Goal: Task Accomplishment & Management: Use online tool/utility

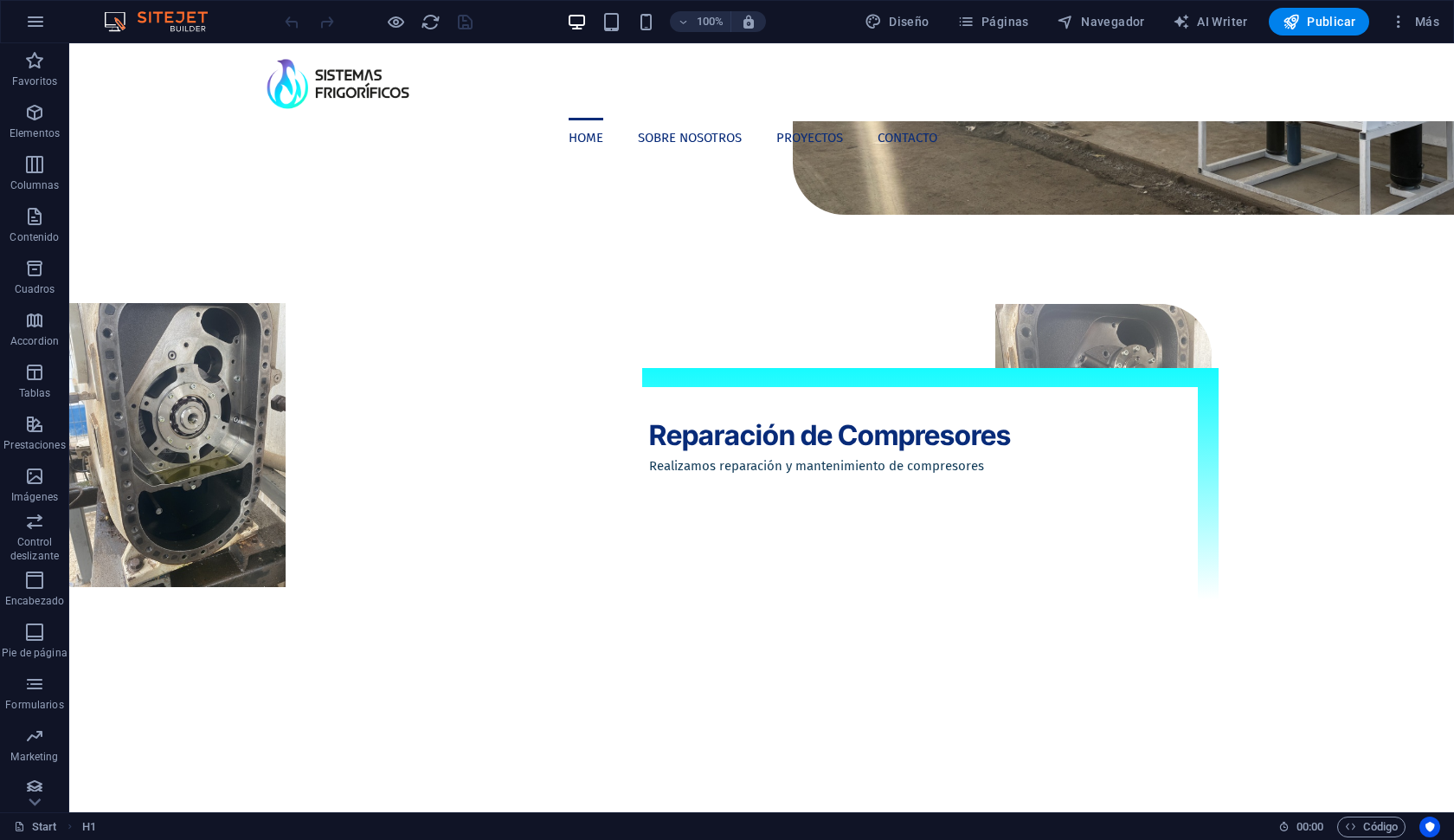
scroll to position [1947, 0]
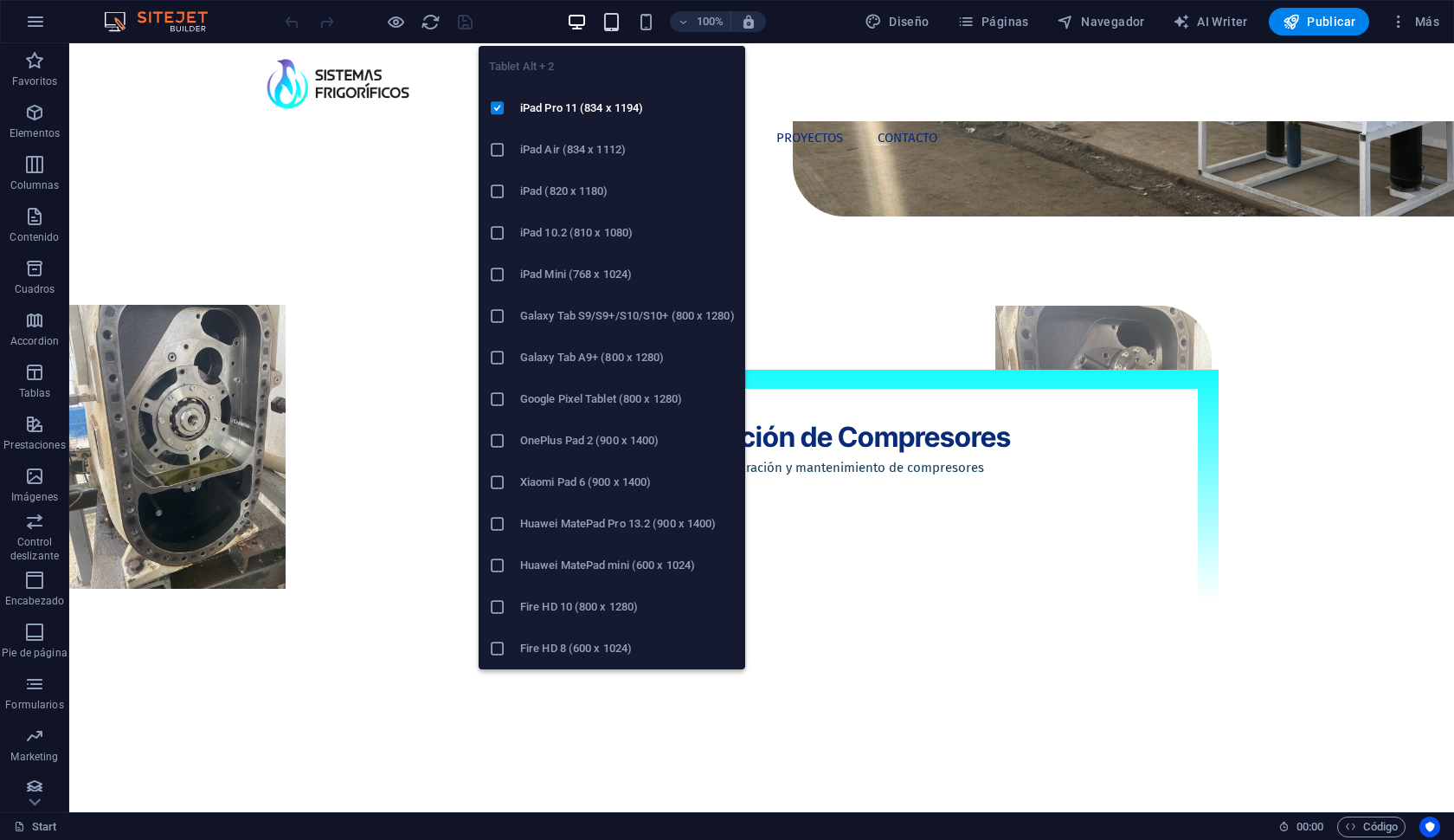
click at [608, 18] on icon "button" at bounding box center [611, 22] width 20 height 20
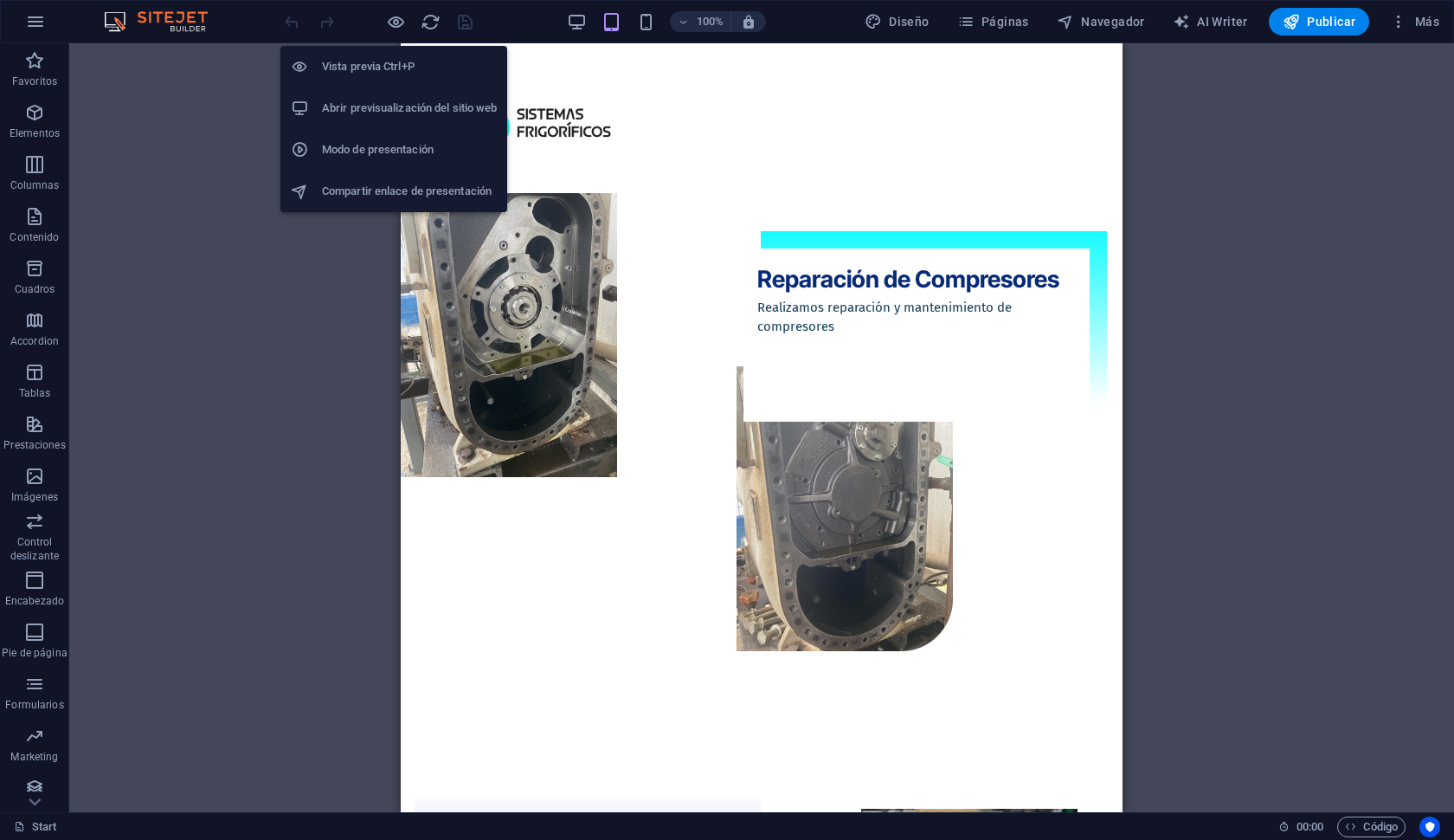
click at [396, 151] on h6 "Modo de presentación" at bounding box center [409, 149] width 175 height 21
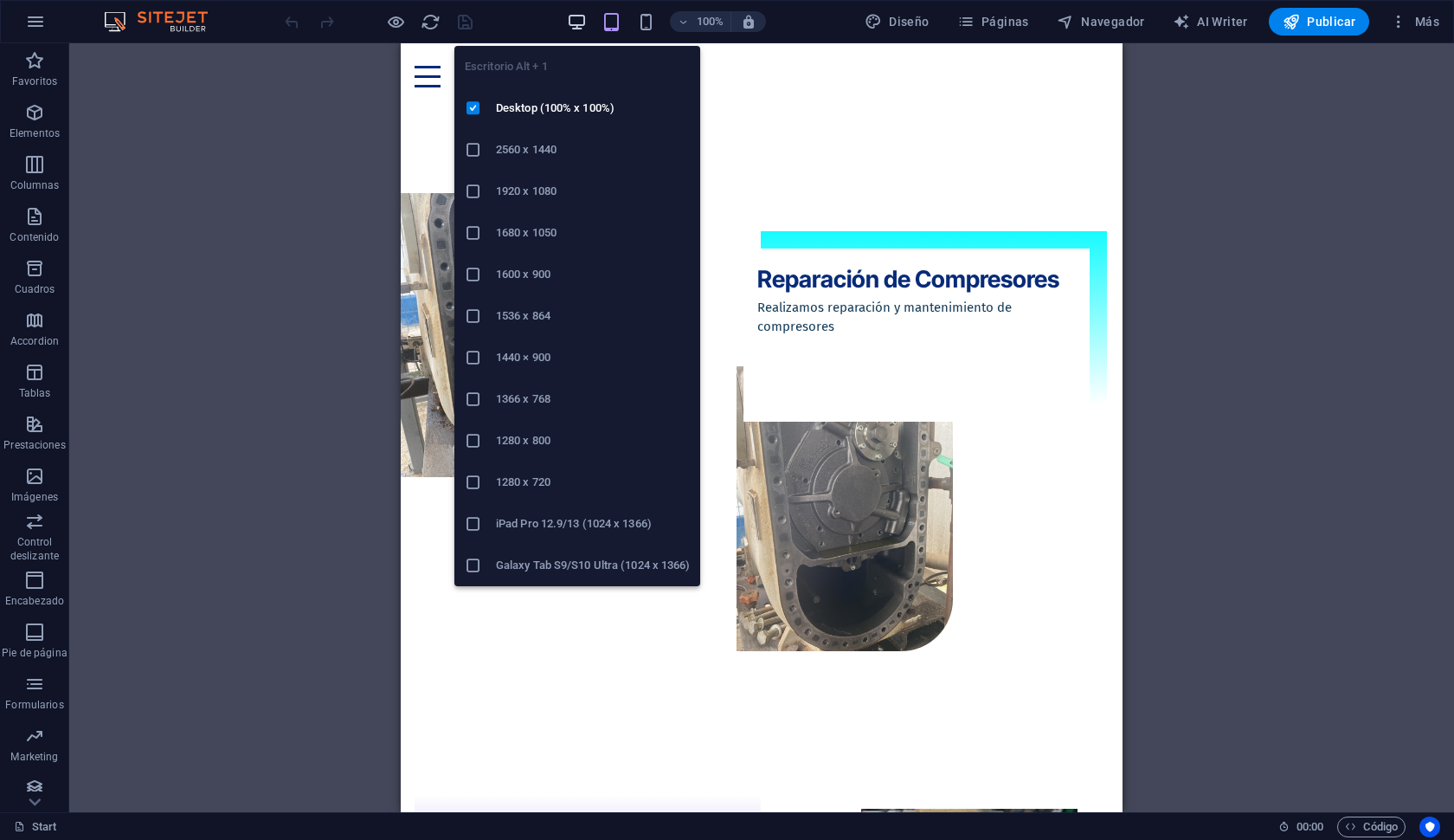
click at [584, 12] on icon "button" at bounding box center [576, 22] width 20 height 20
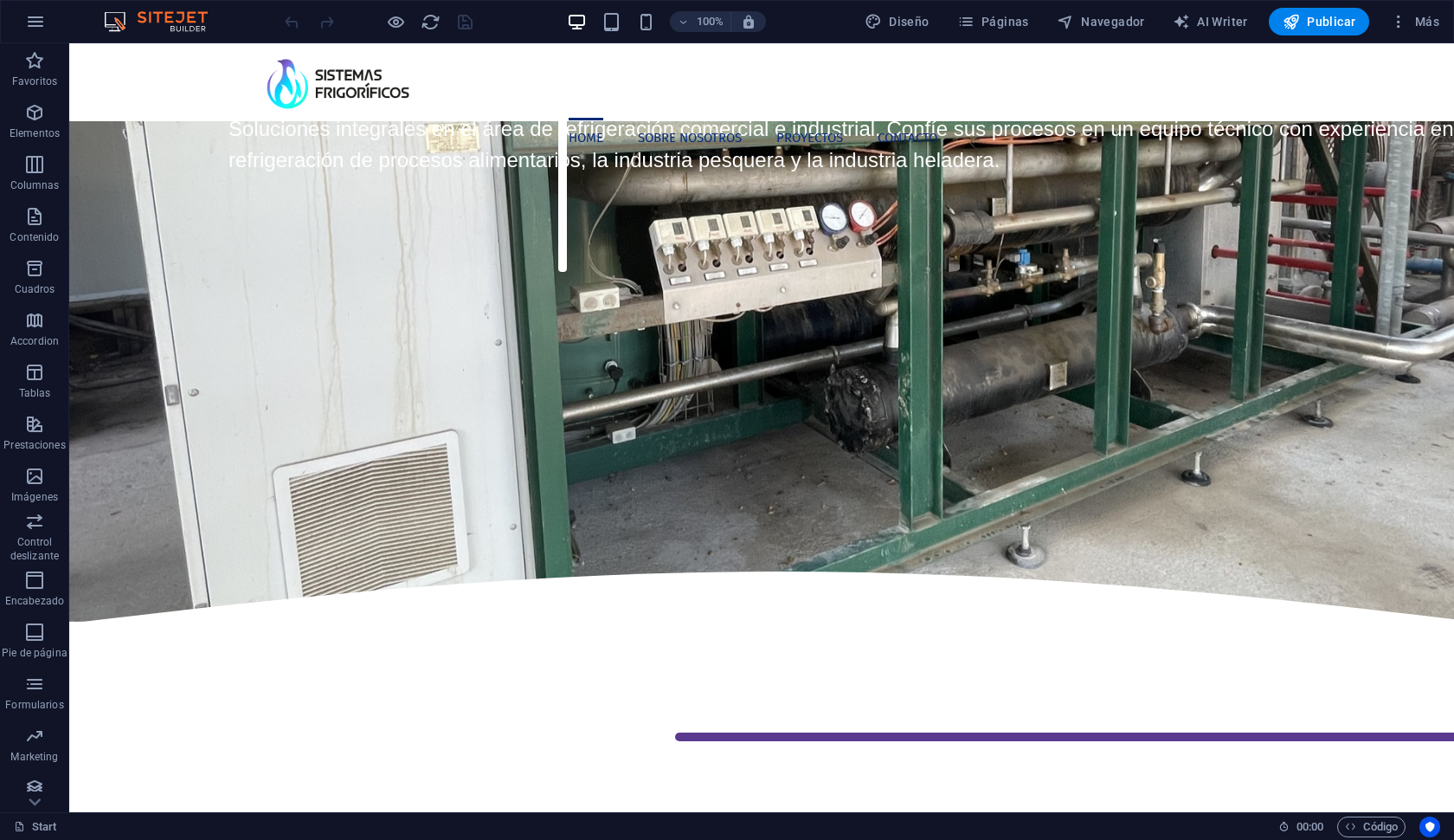
scroll to position [384, 0]
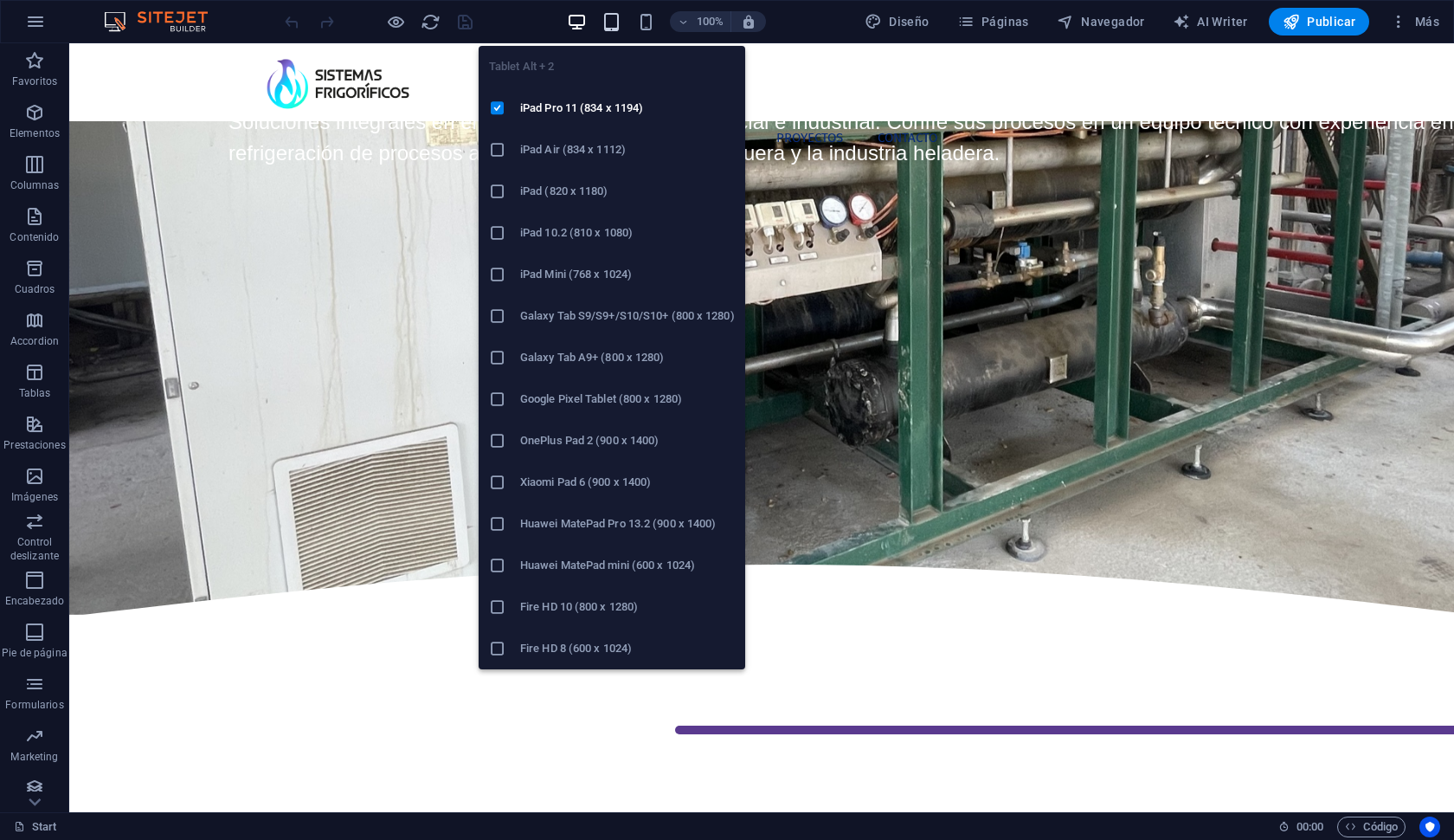
click at [616, 30] on icon "button" at bounding box center [611, 22] width 20 height 20
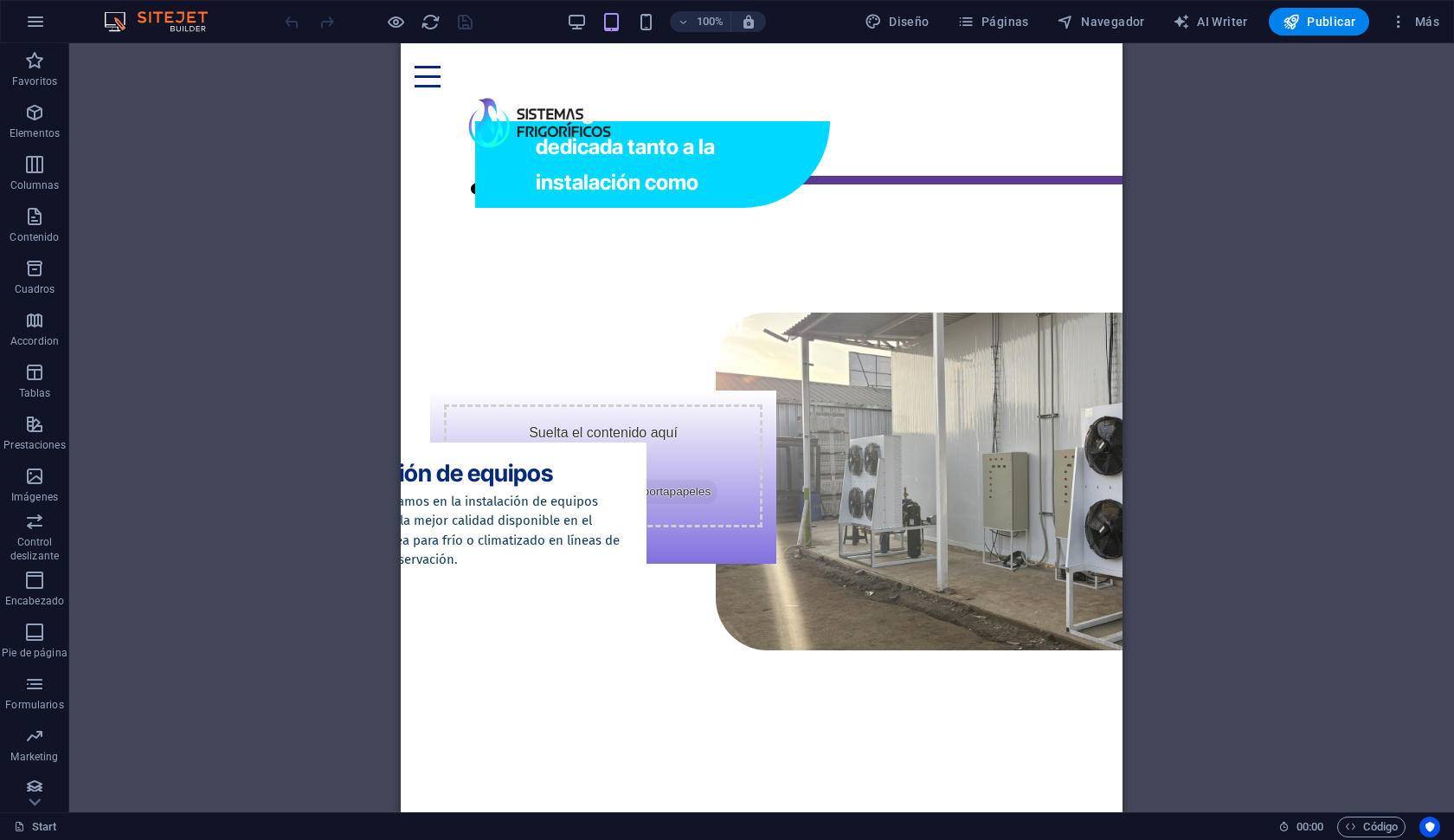
scroll to position [1411, 0]
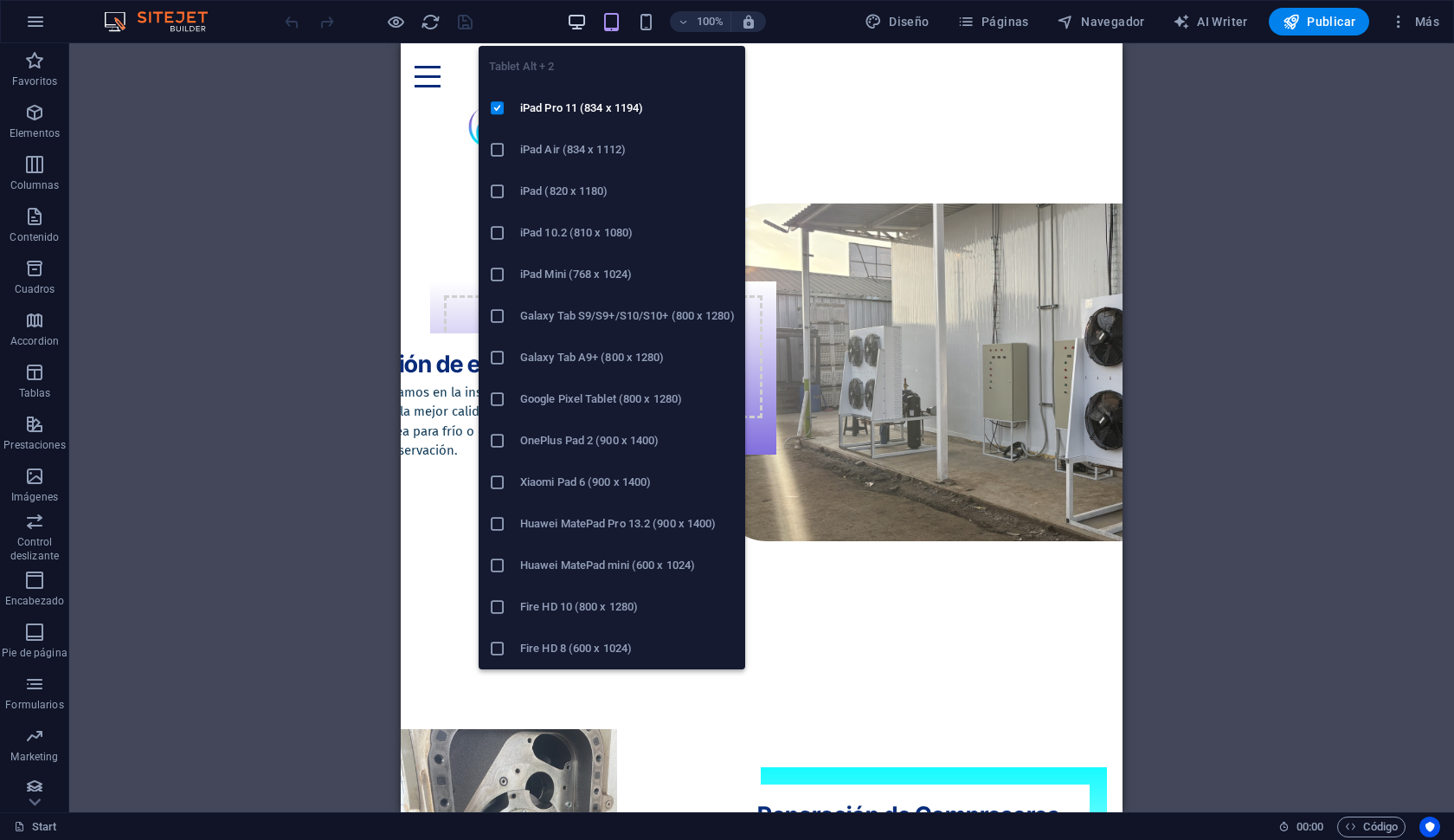
click at [586, 18] on icon "button" at bounding box center [576, 22] width 20 height 20
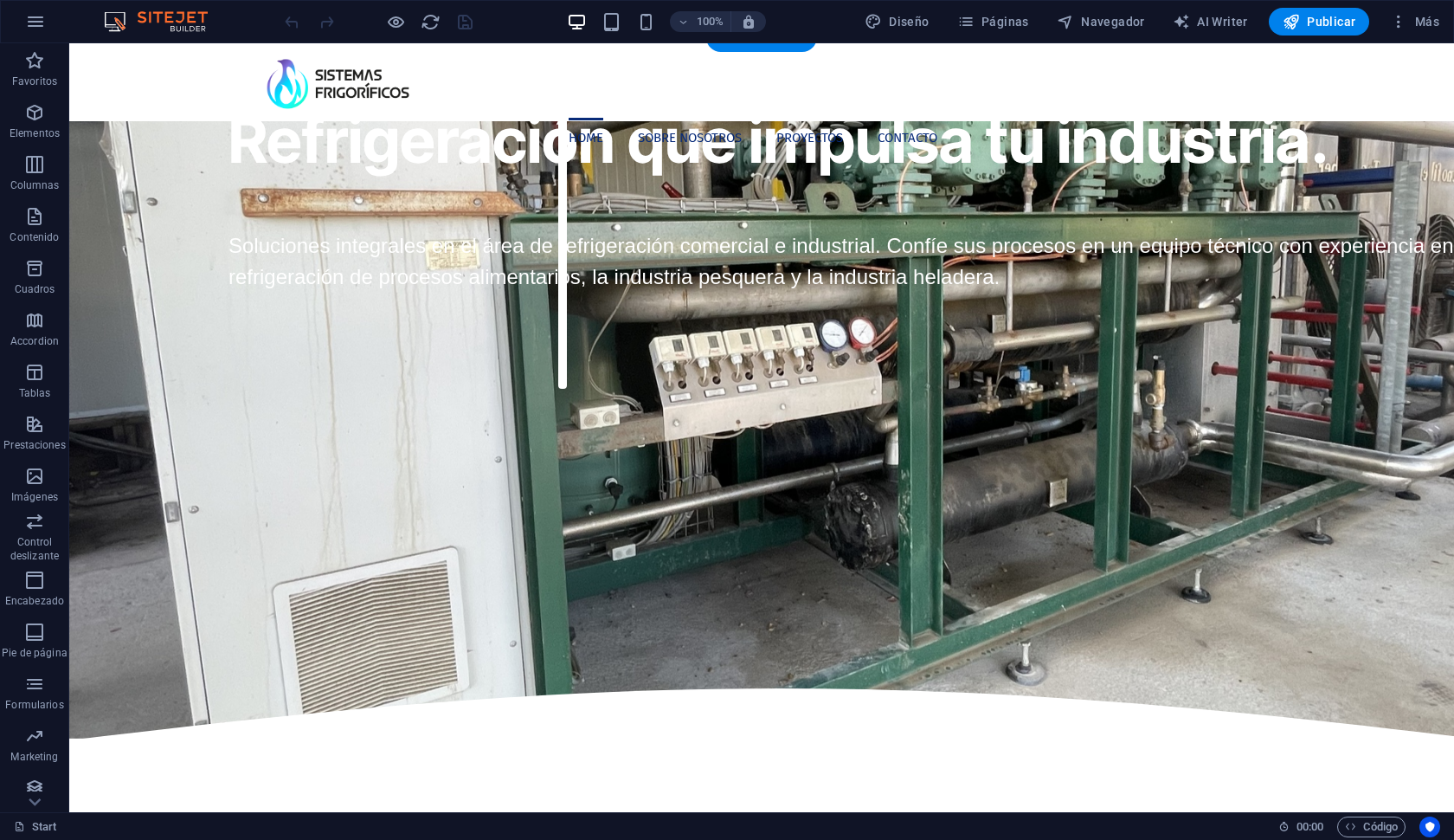
scroll to position [98, 0]
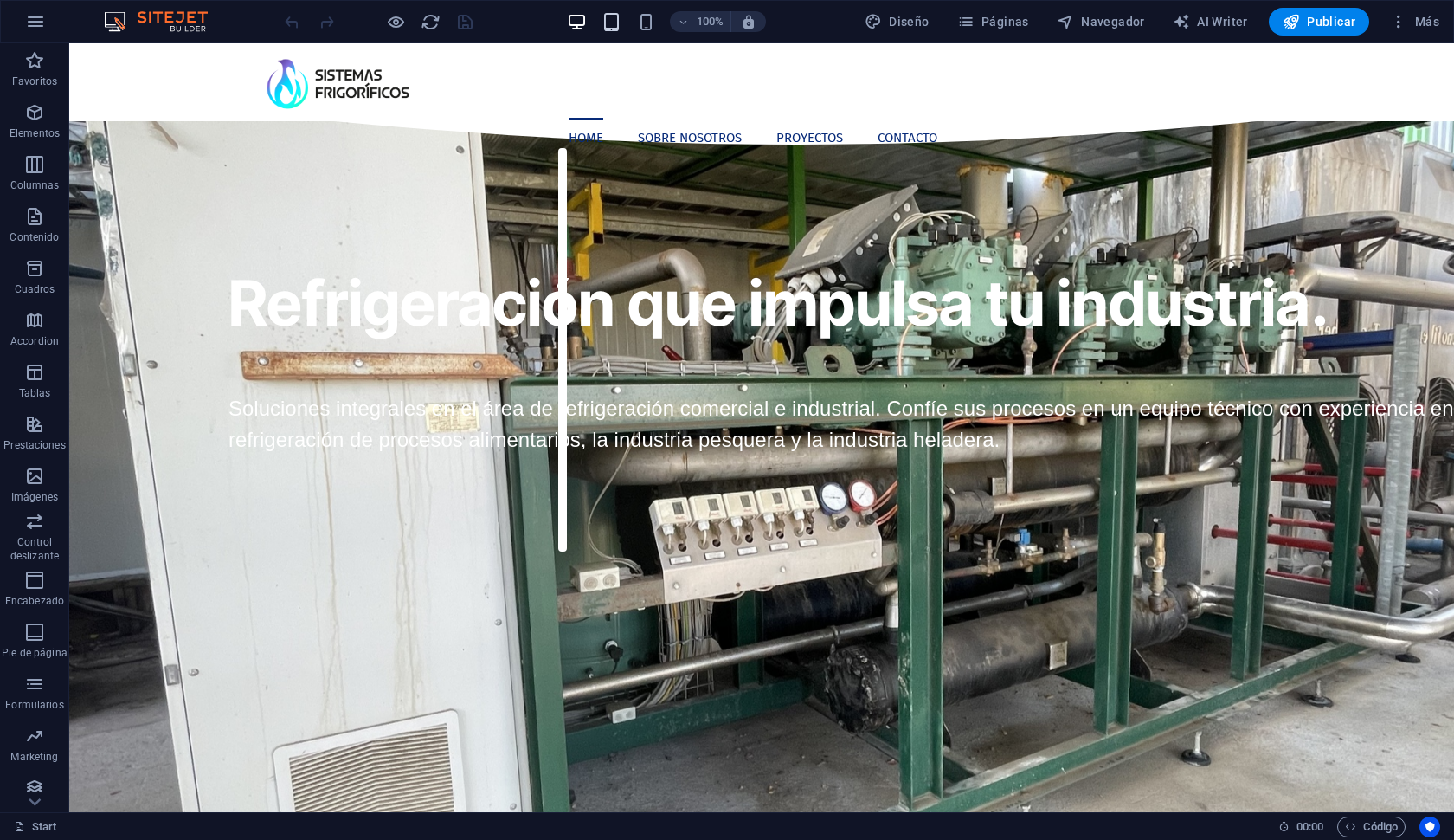
click at [603, 18] on span "button" at bounding box center [611, 22] width 21 height 20
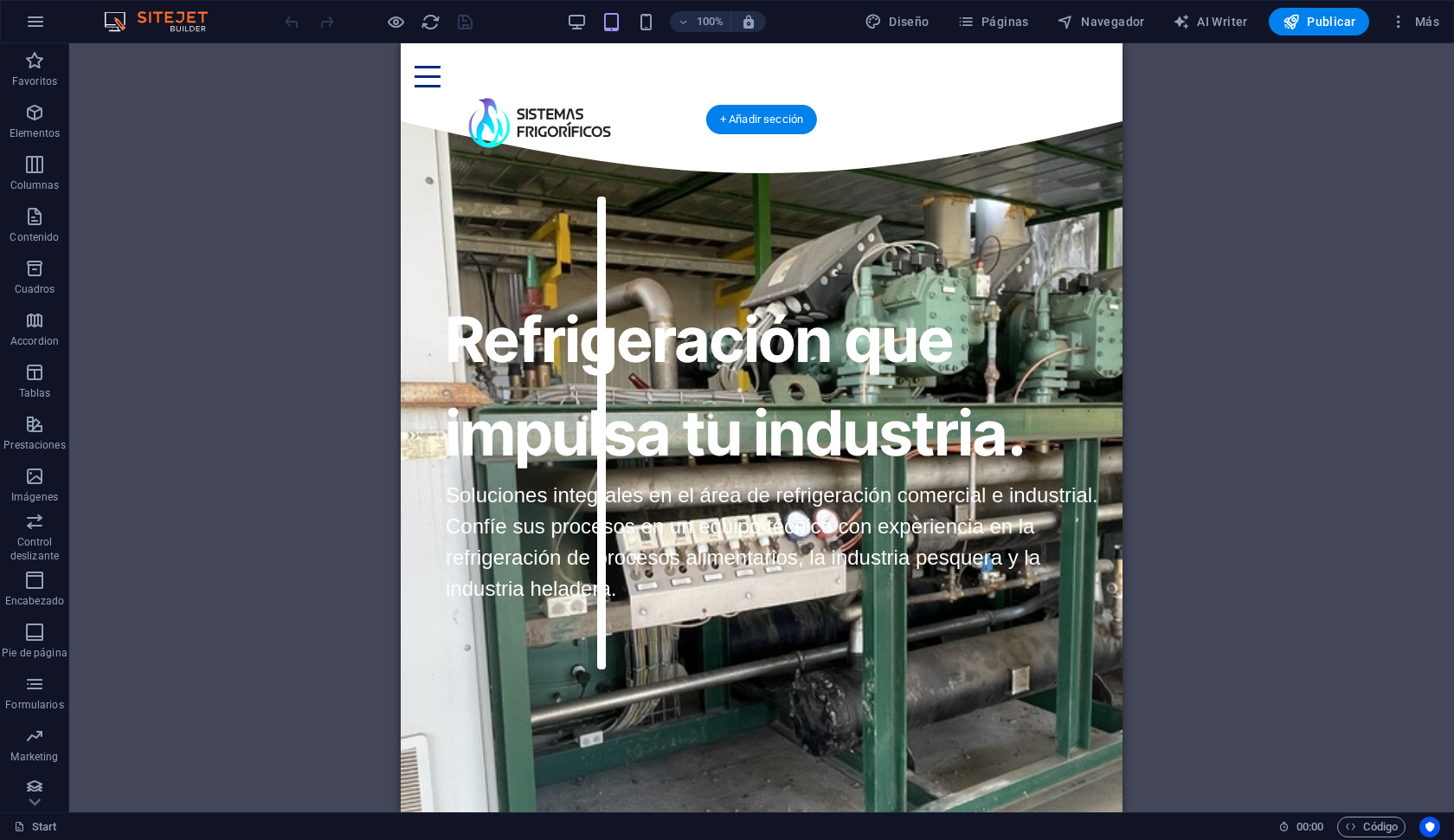
scroll to position [0, 0]
click at [771, 47] on div "Home Sobre Nosotros Proyectos Contacto" at bounding box center [761, 82] width 722 height 78
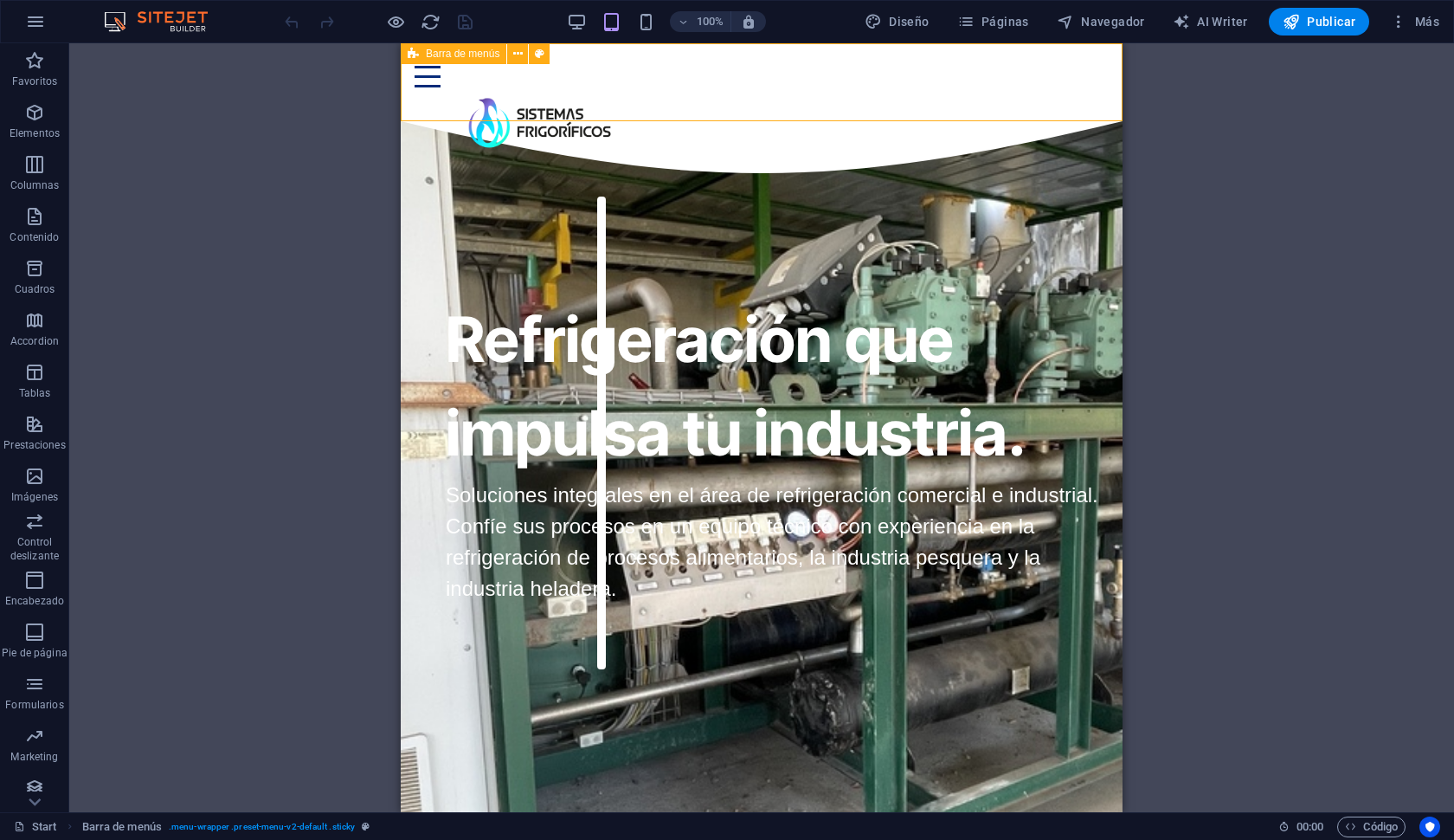
click at [763, 72] on div "Home Sobre Nosotros Proyectos Contacto" at bounding box center [761, 82] width 722 height 78
select select "px"
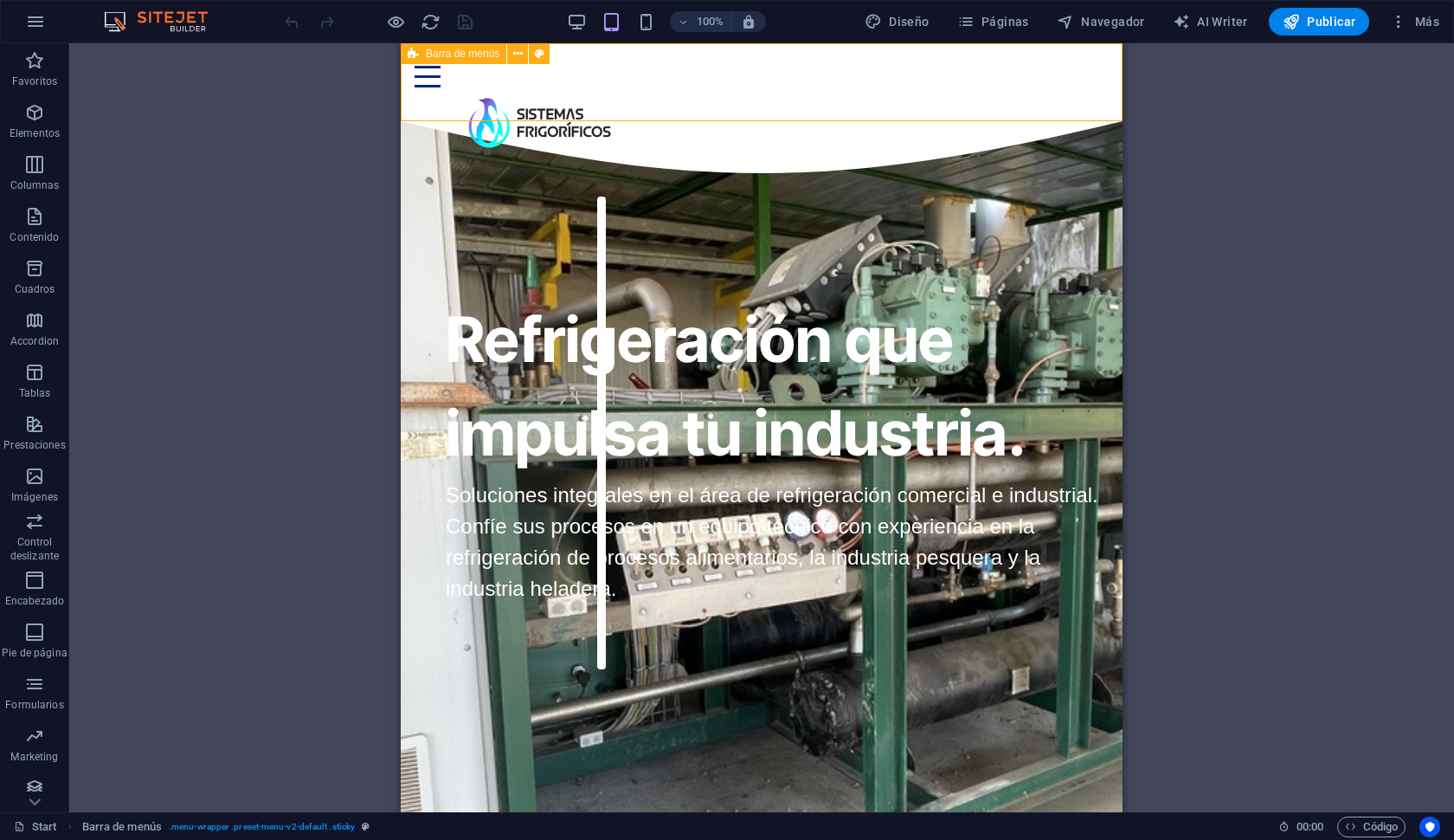
select select "px"
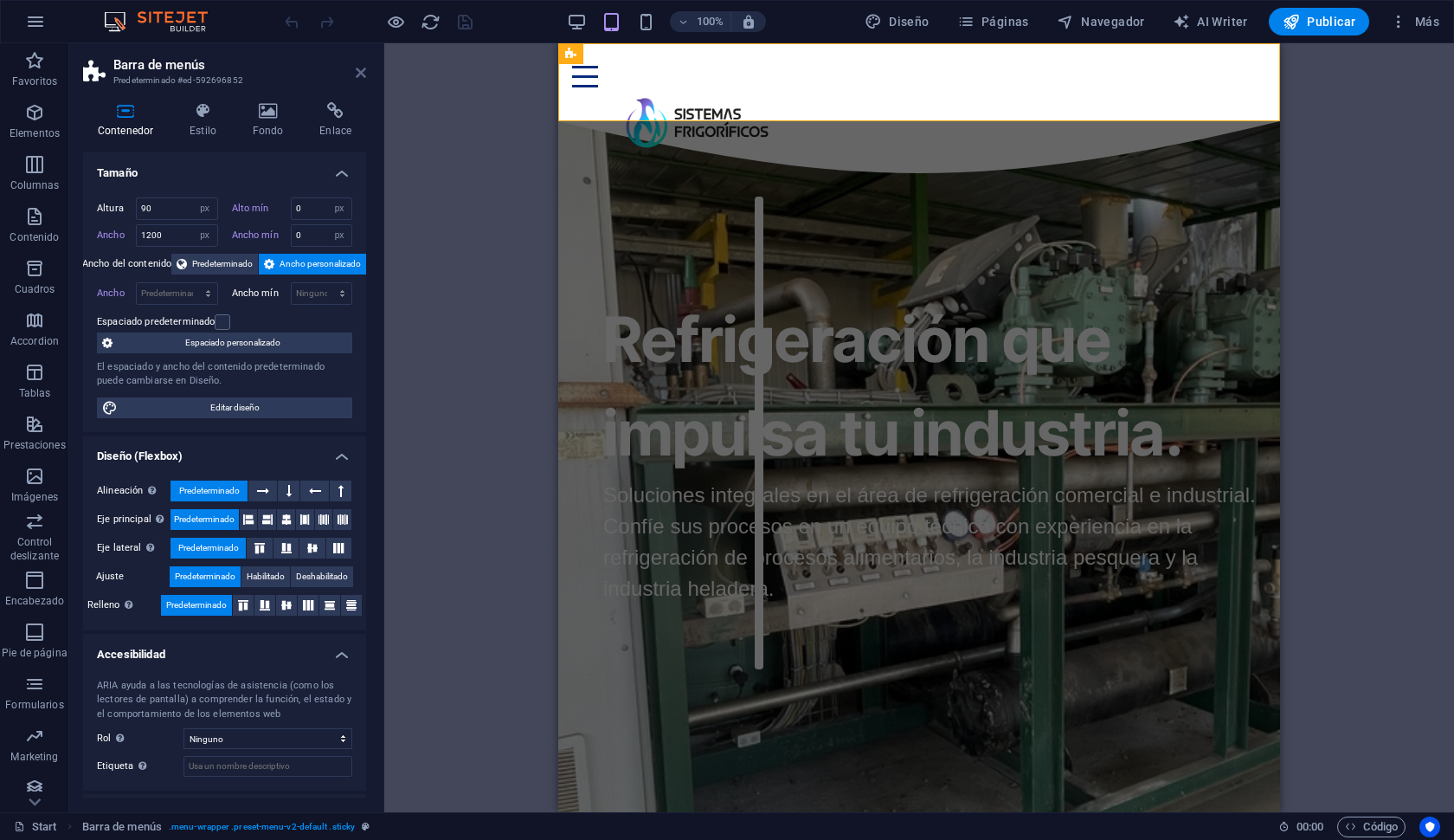
click at [356, 76] on icon at bounding box center [360, 73] width 11 height 14
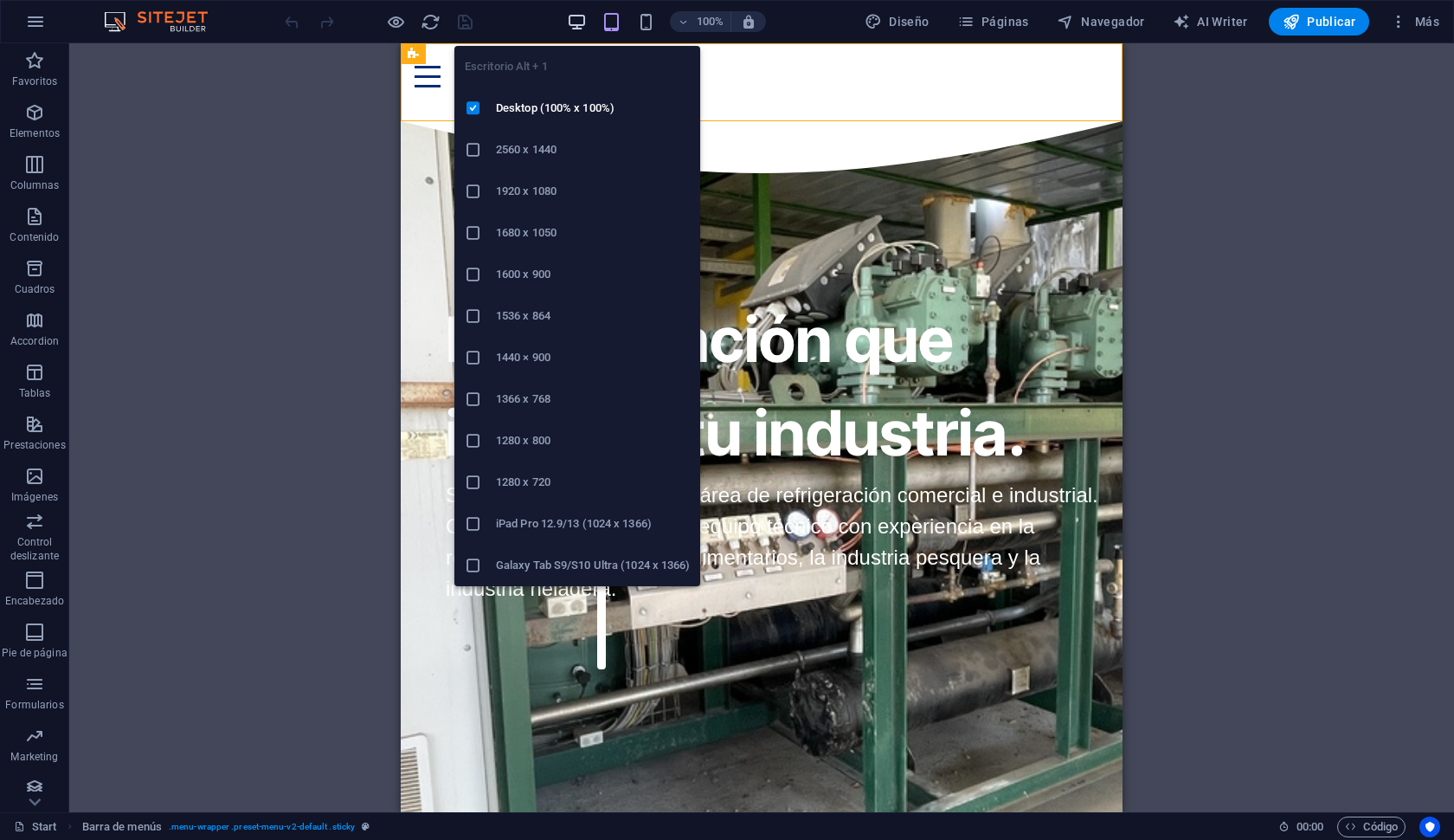
click at [581, 18] on icon "button" at bounding box center [576, 22] width 20 height 20
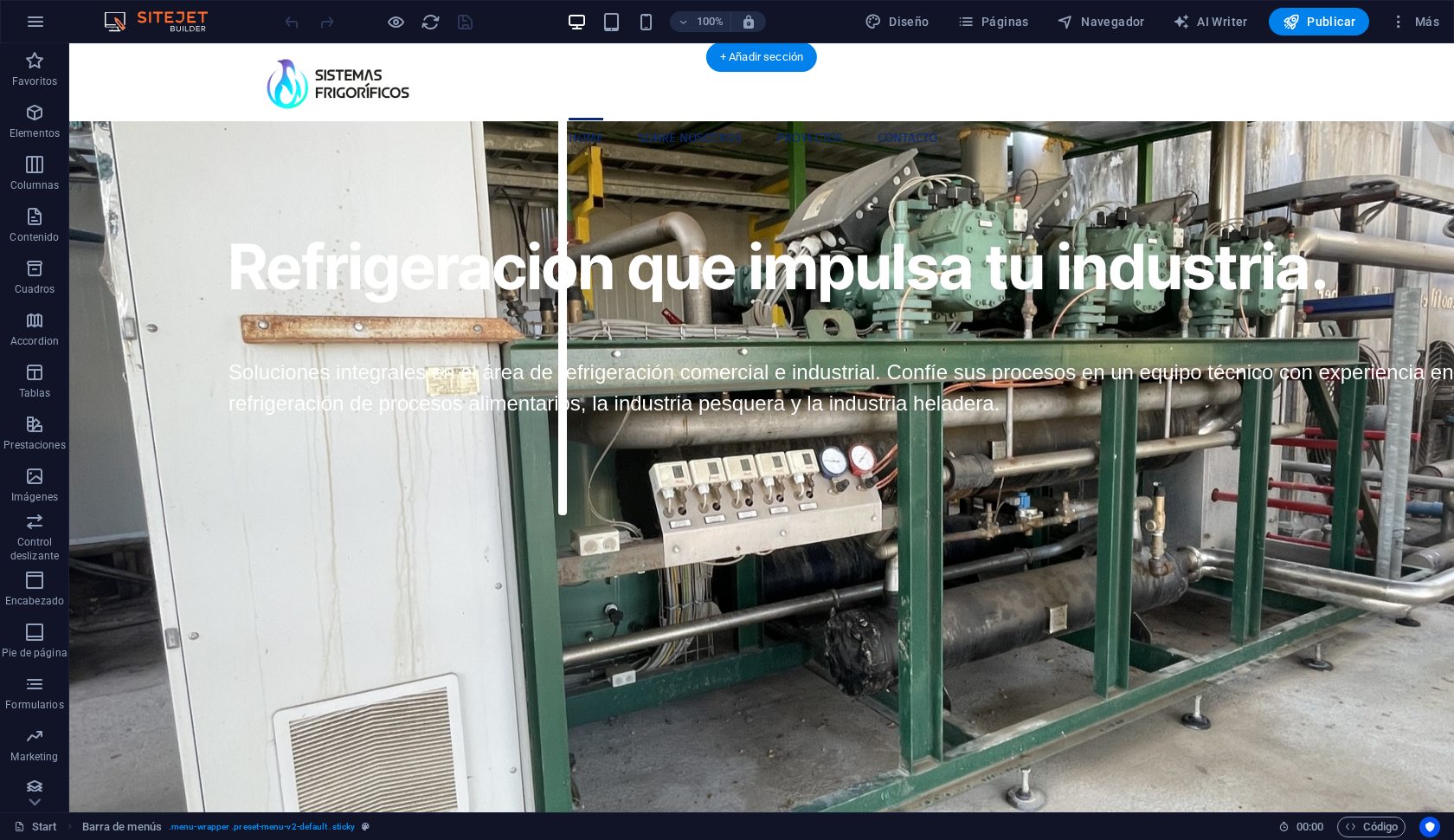
scroll to position [133, 0]
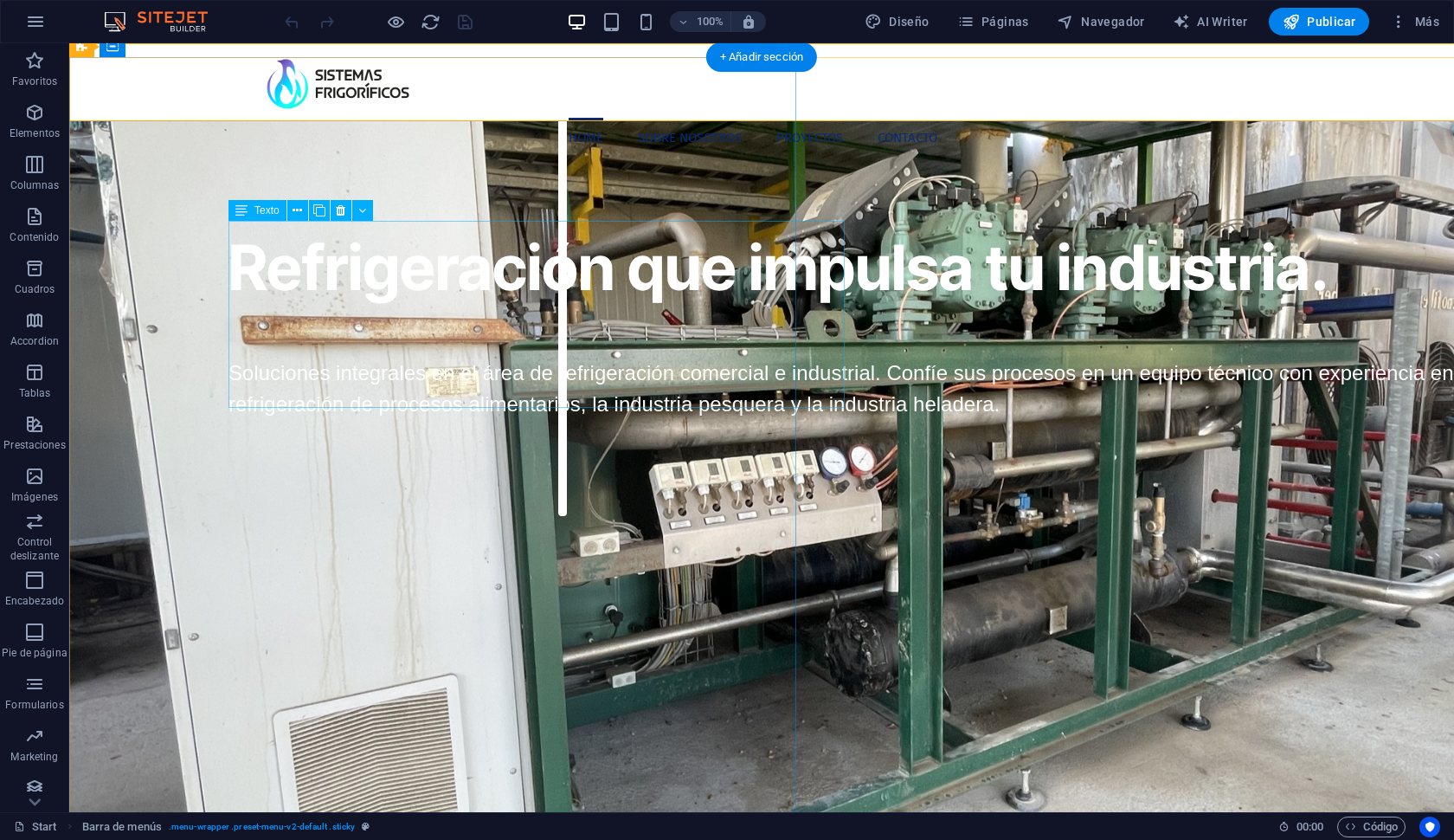
click at [593, 283] on div "Refrigeración que impulsa tu industria." at bounding box center [899, 267] width 1343 height 94
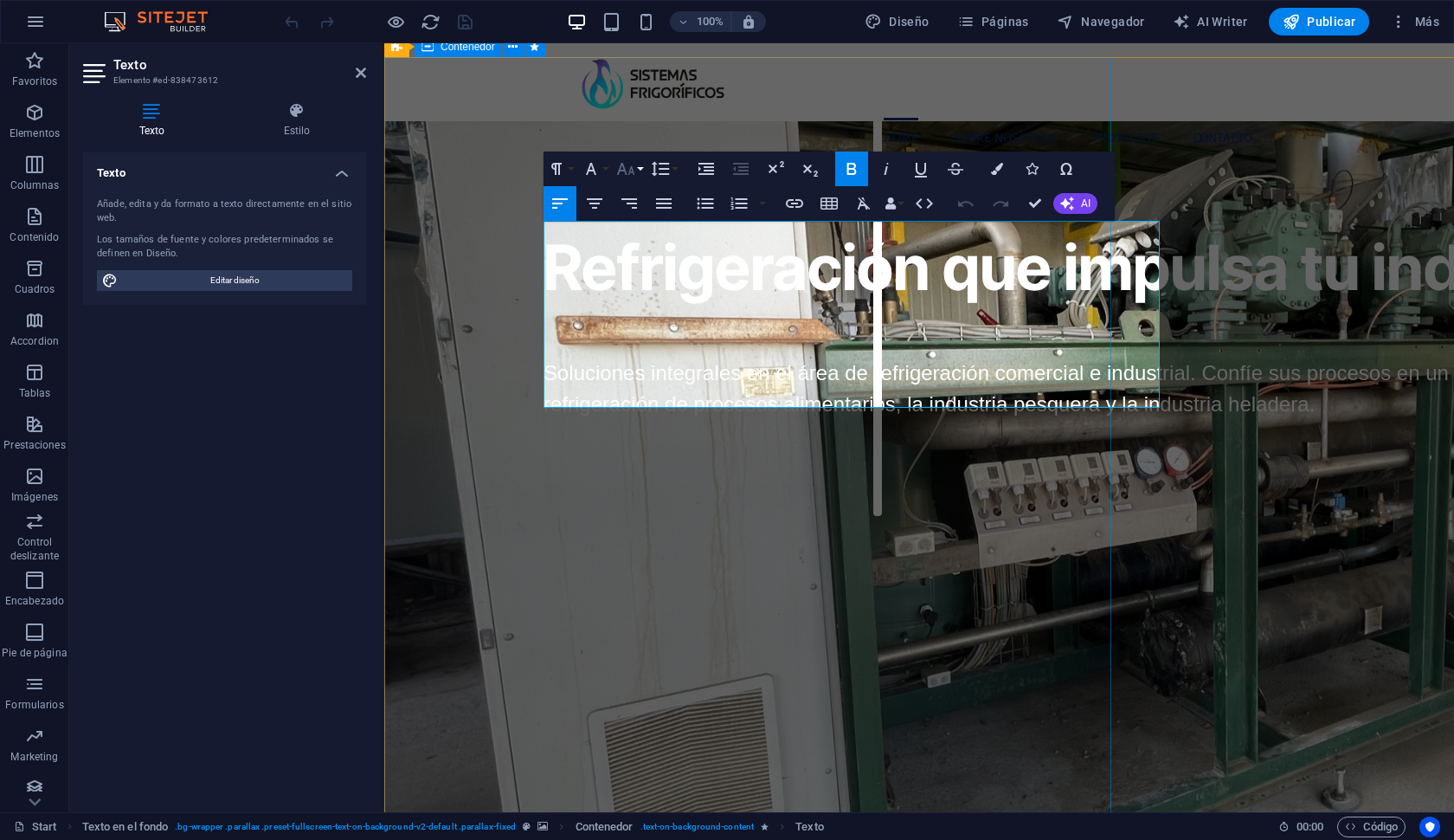
click at [637, 168] on button "Font Size" at bounding box center [629, 168] width 33 height 35
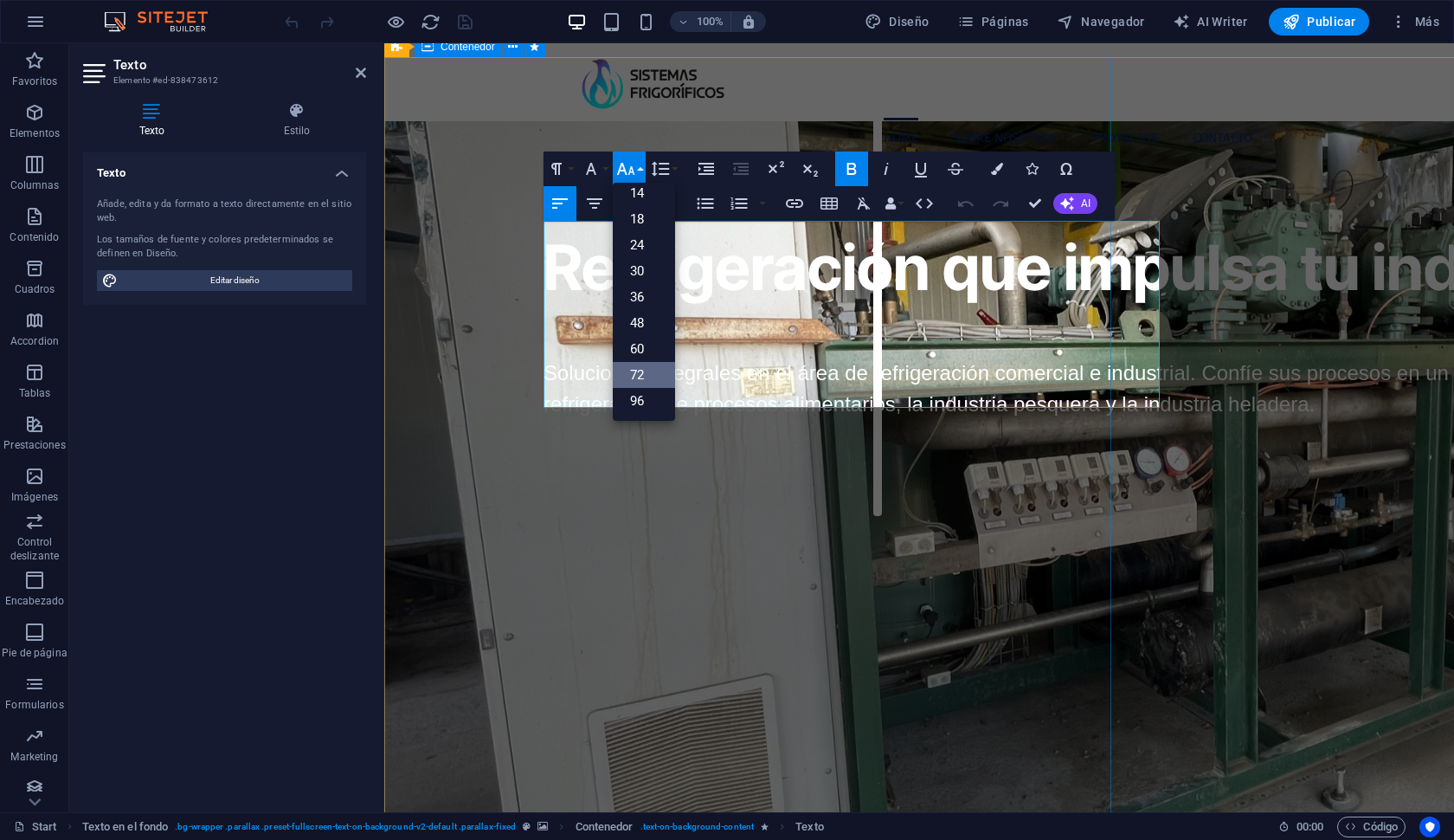
scroll to position [139, 0]
click at [1370, 345] on figure at bounding box center [1110, 461] width 1454 height 808
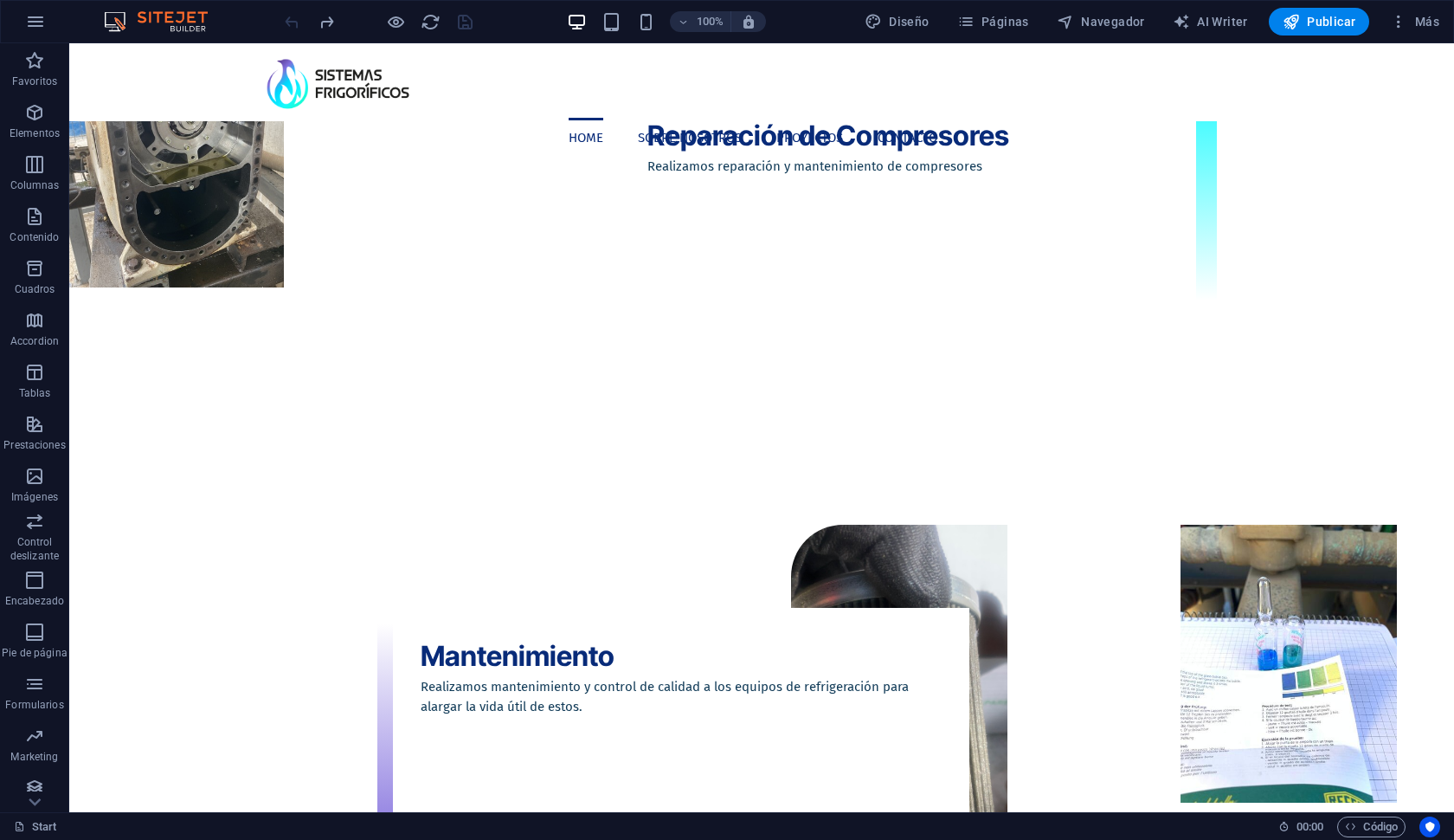
scroll to position [2251, 2]
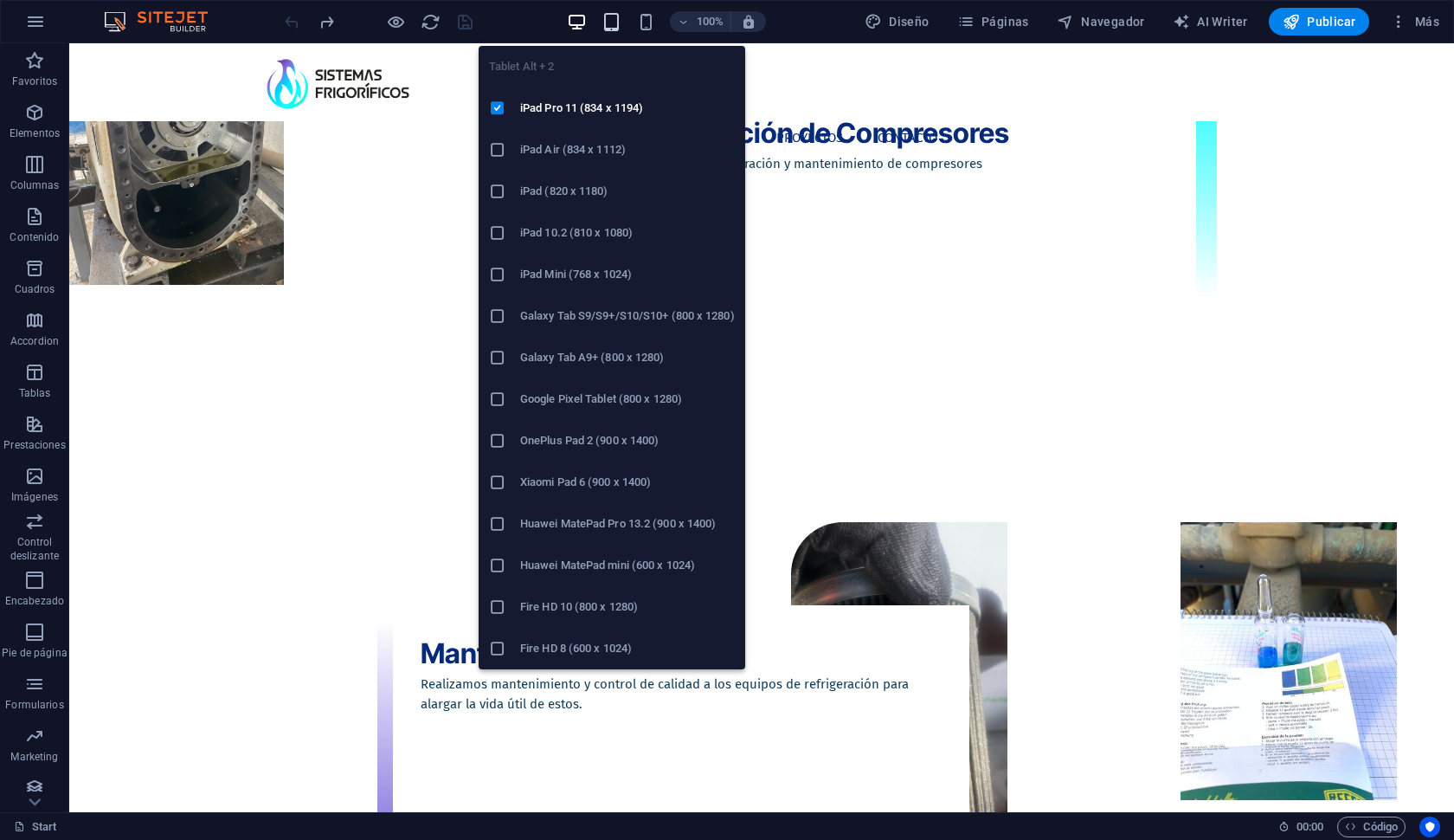
click at [610, 13] on icon "button" at bounding box center [611, 22] width 20 height 20
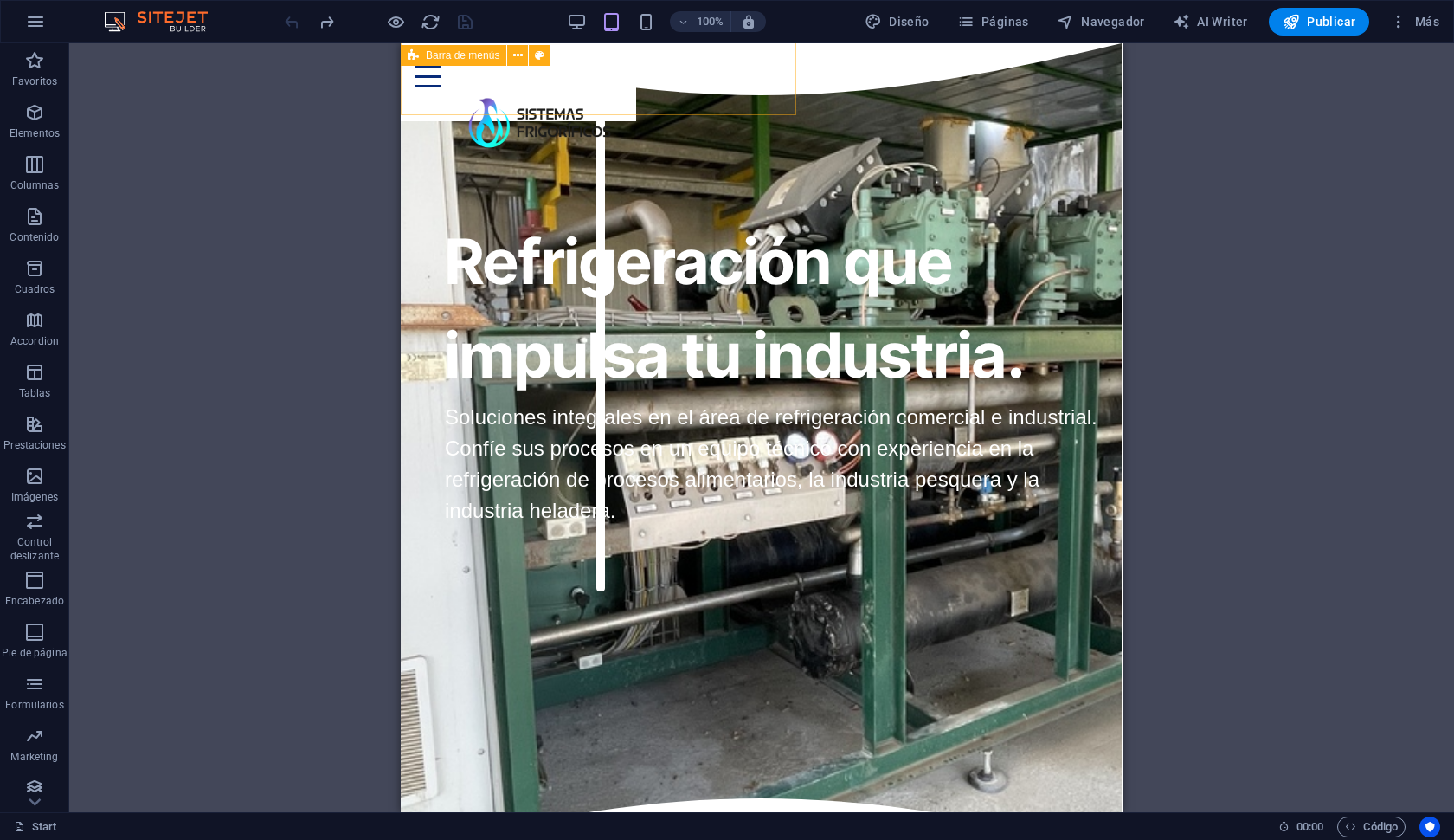
scroll to position [0, 1]
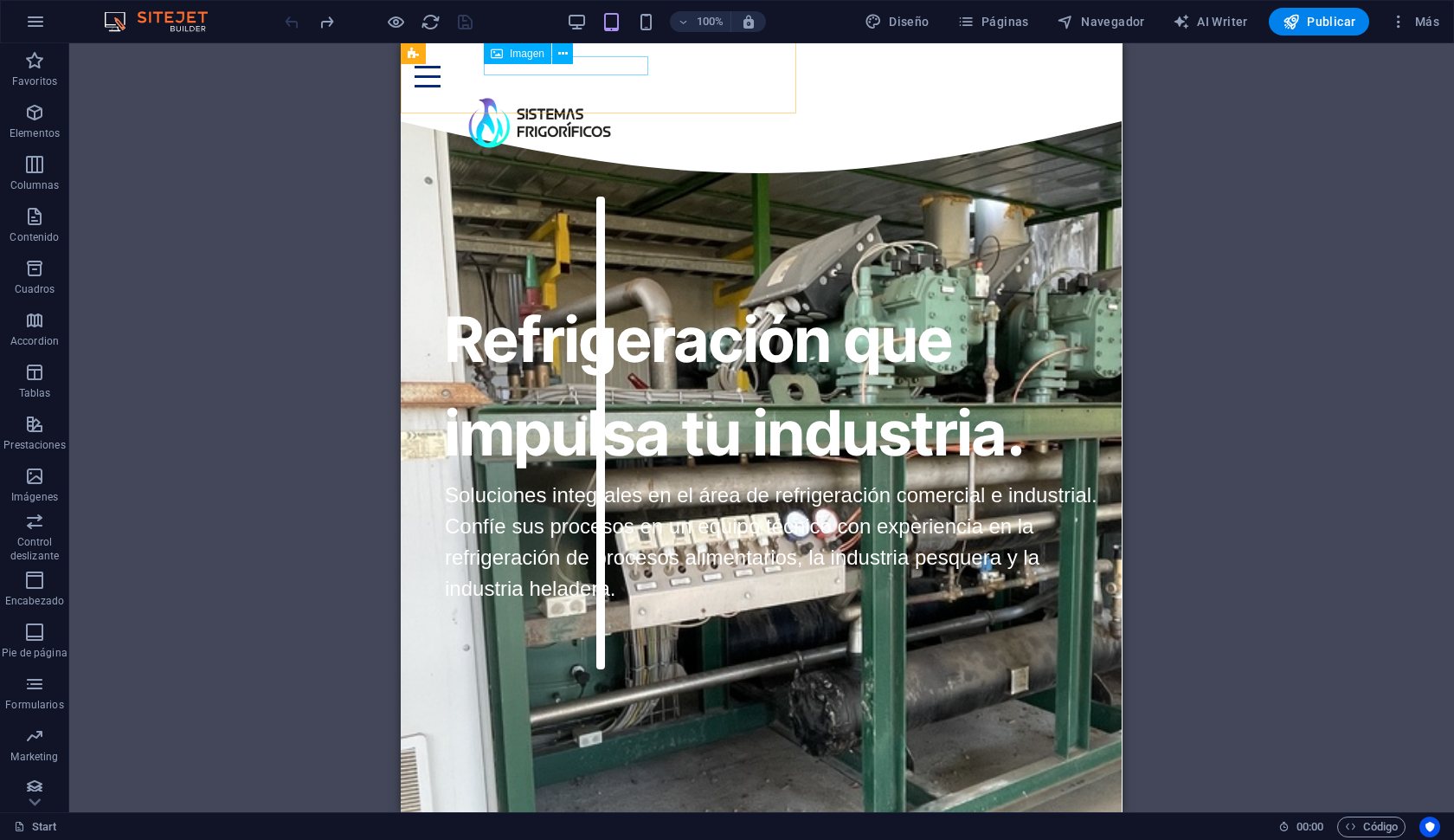
click at [551, 88] on figure at bounding box center [783, 122] width 650 height 69
select select "px"
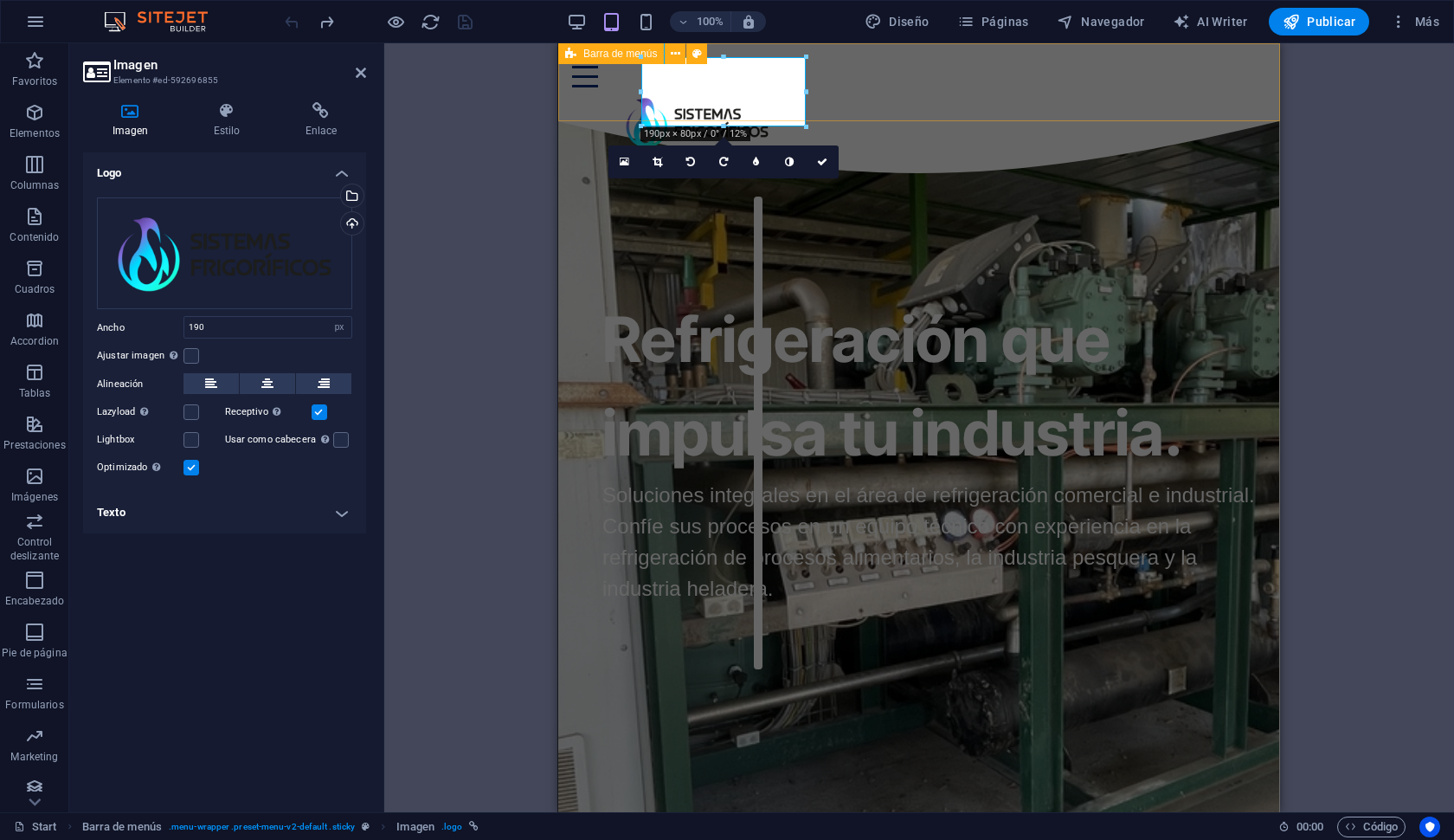
click at [933, 95] on div "Home Sobre Nosotros Proyectos Contacto" at bounding box center [919, 82] width 722 height 78
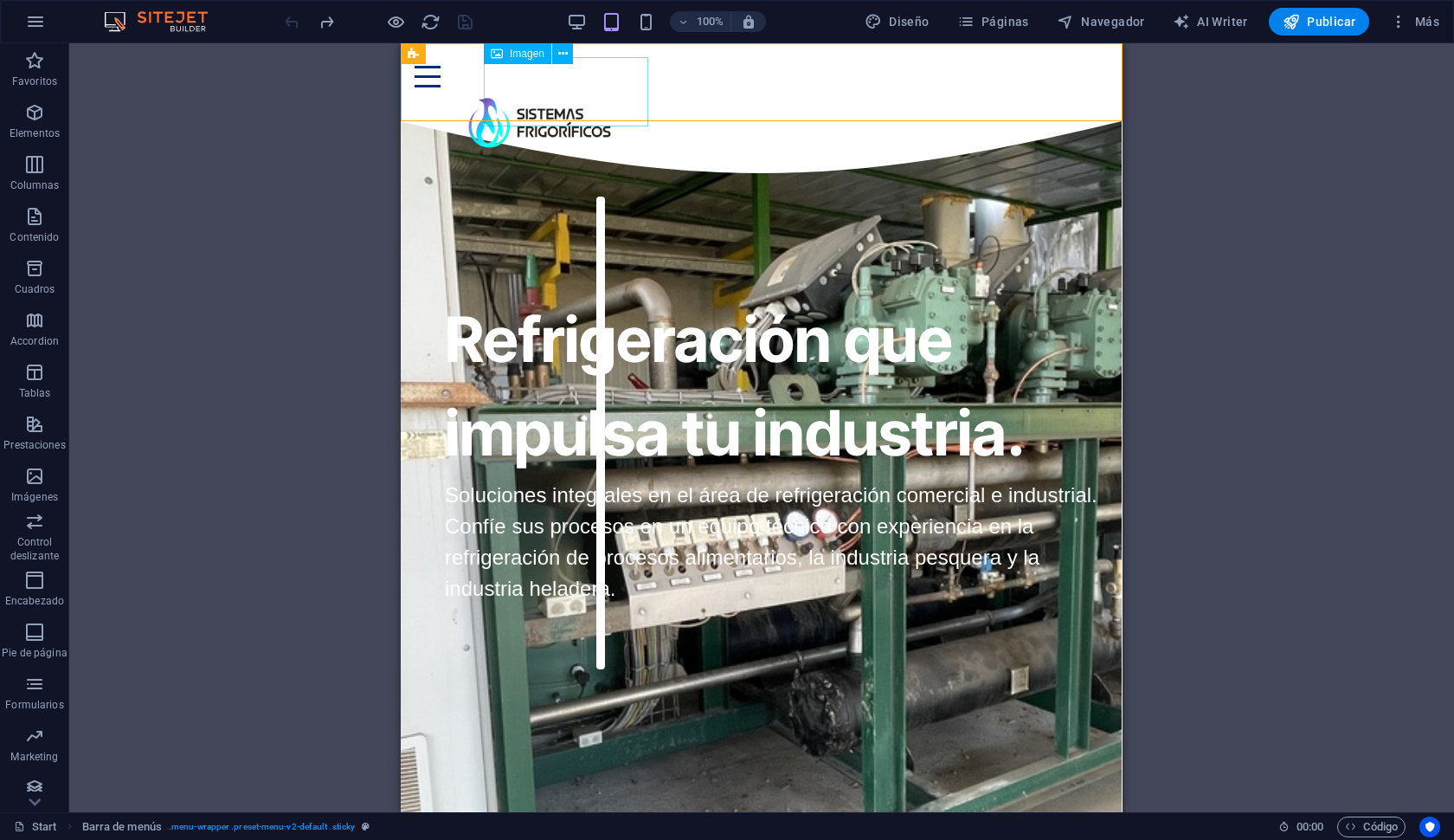
click at [615, 88] on figure at bounding box center [783, 122] width 650 height 69
select select "px"
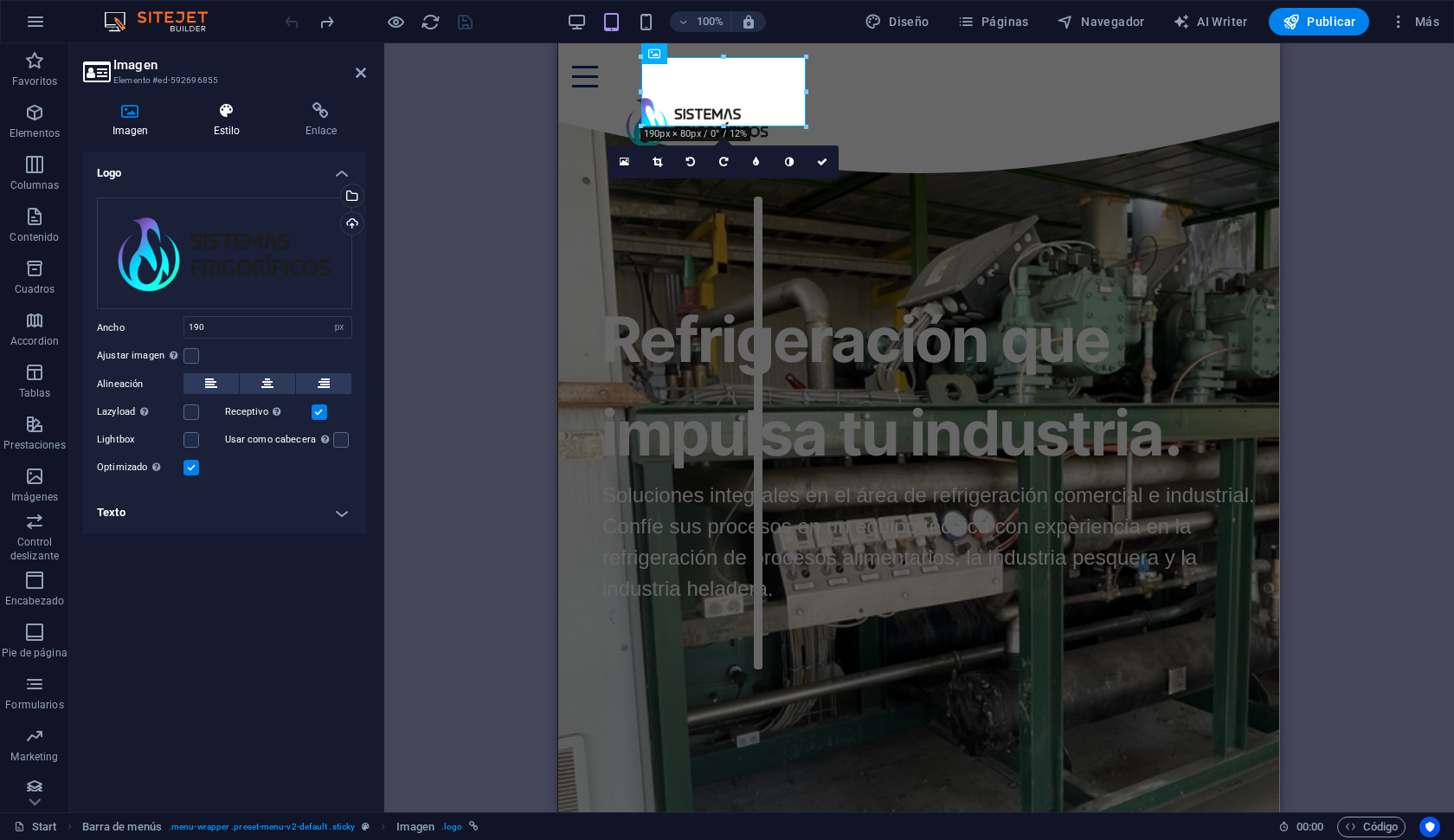
click at [210, 116] on icon at bounding box center [227, 111] width 85 height 18
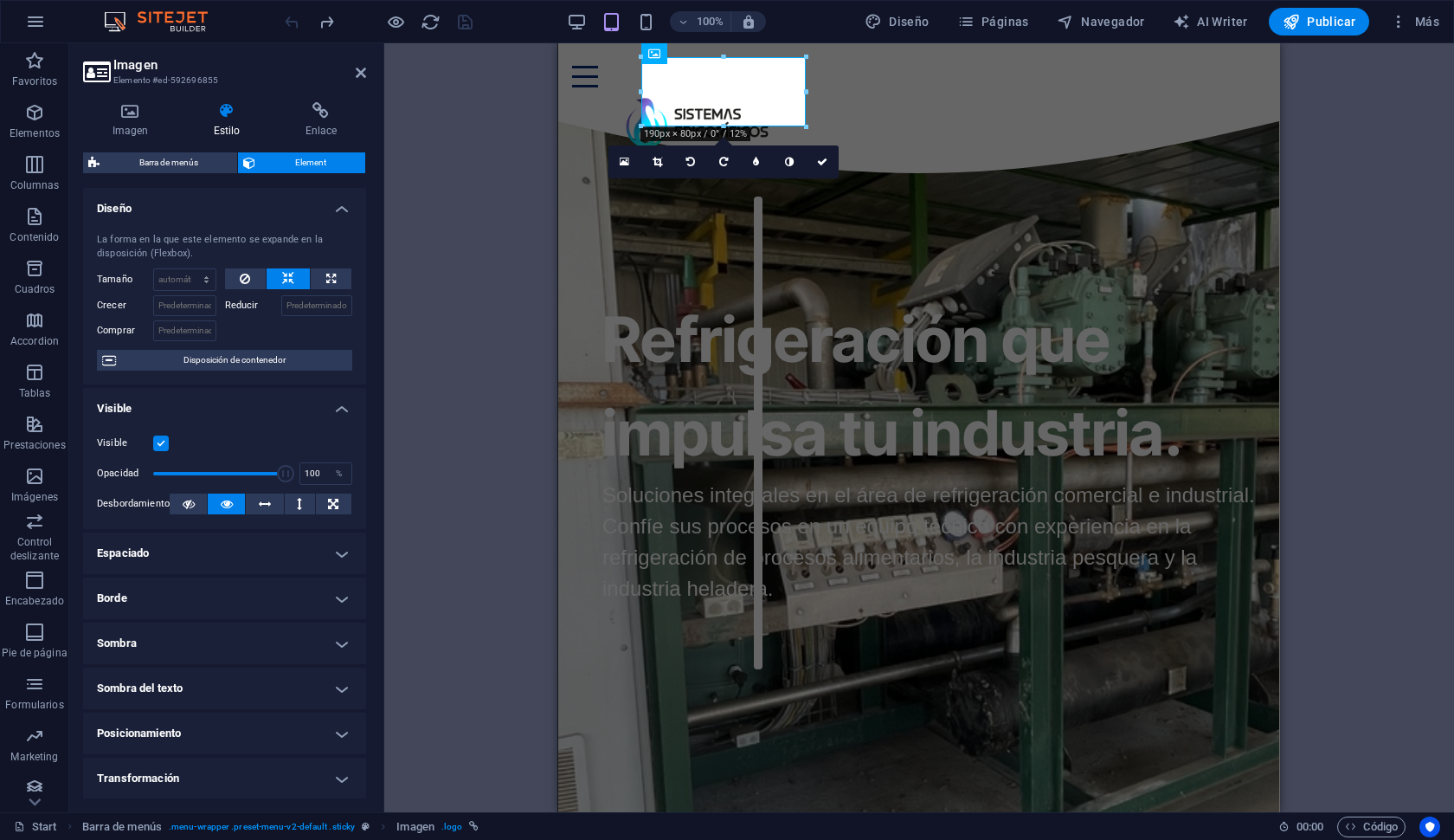
click at [1384, 270] on div "H1 H2 Superposición de imagen de texto Contenedor Imagen H2 Superposición de im…" at bounding box center [919, 427] width 1070 height 769
click at [364, 66] on link at bounding box center [360, 73] width 11 height 15
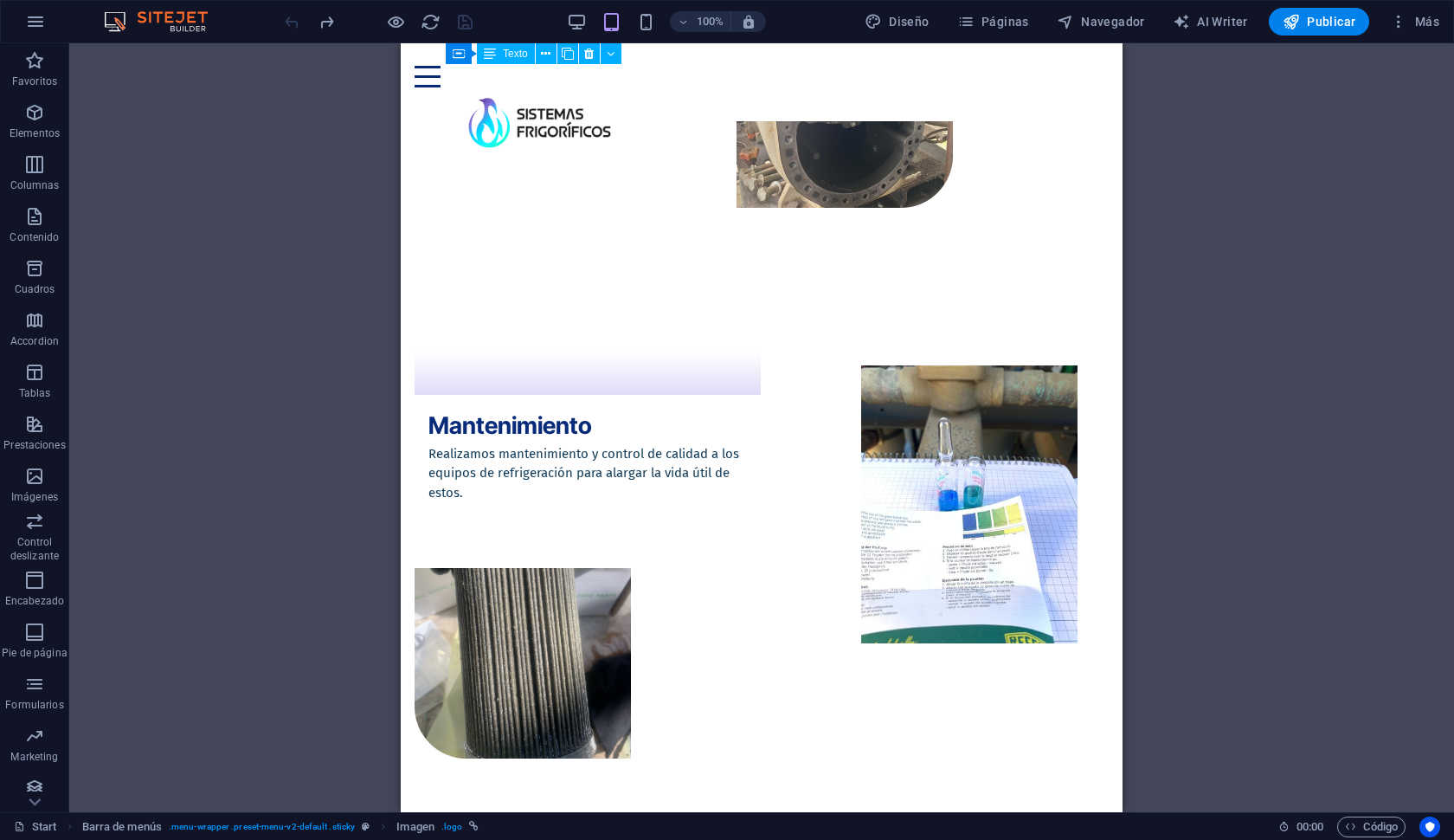
scroll to position [2401, 0]
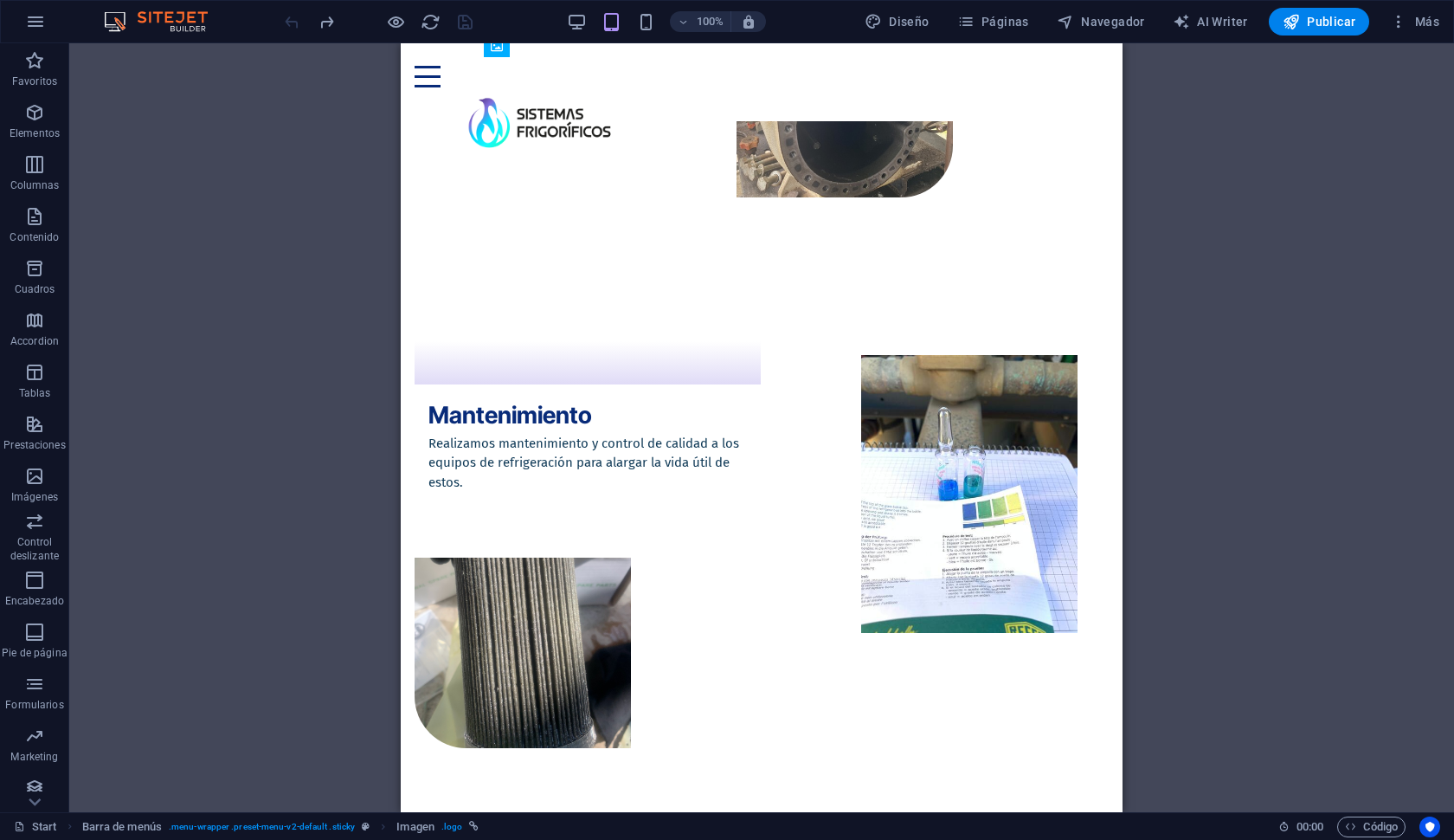
click at [1174, 321] on div "H1 H2 Superposición de imagen de texto Contenedor Imagen H2 Superposición de im…" at bounding box center [761, 427] width 1385 height 769
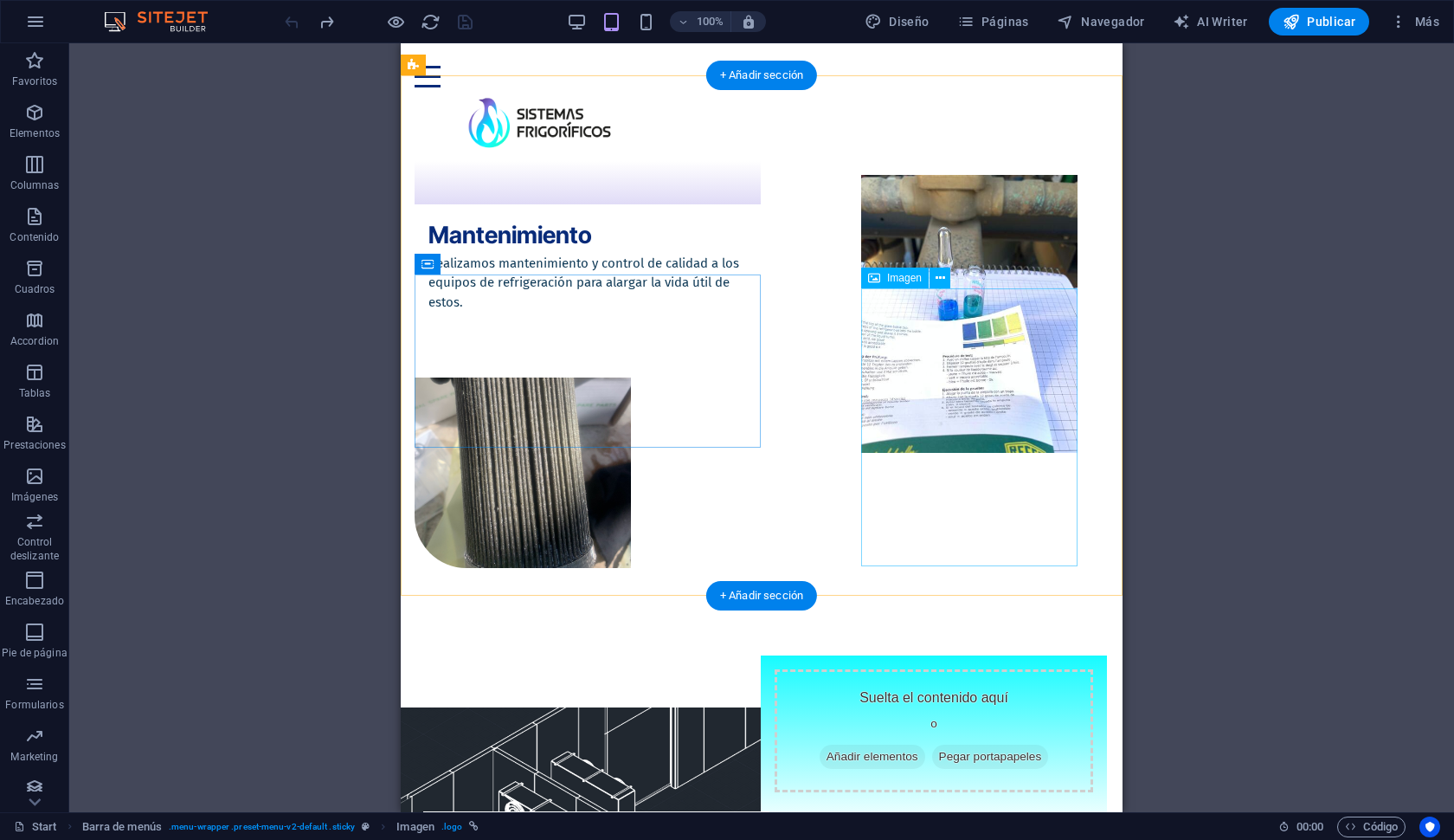
scroll to position [2584, 0]
